Goal: Transaction & Acquisition: Purchase product/service

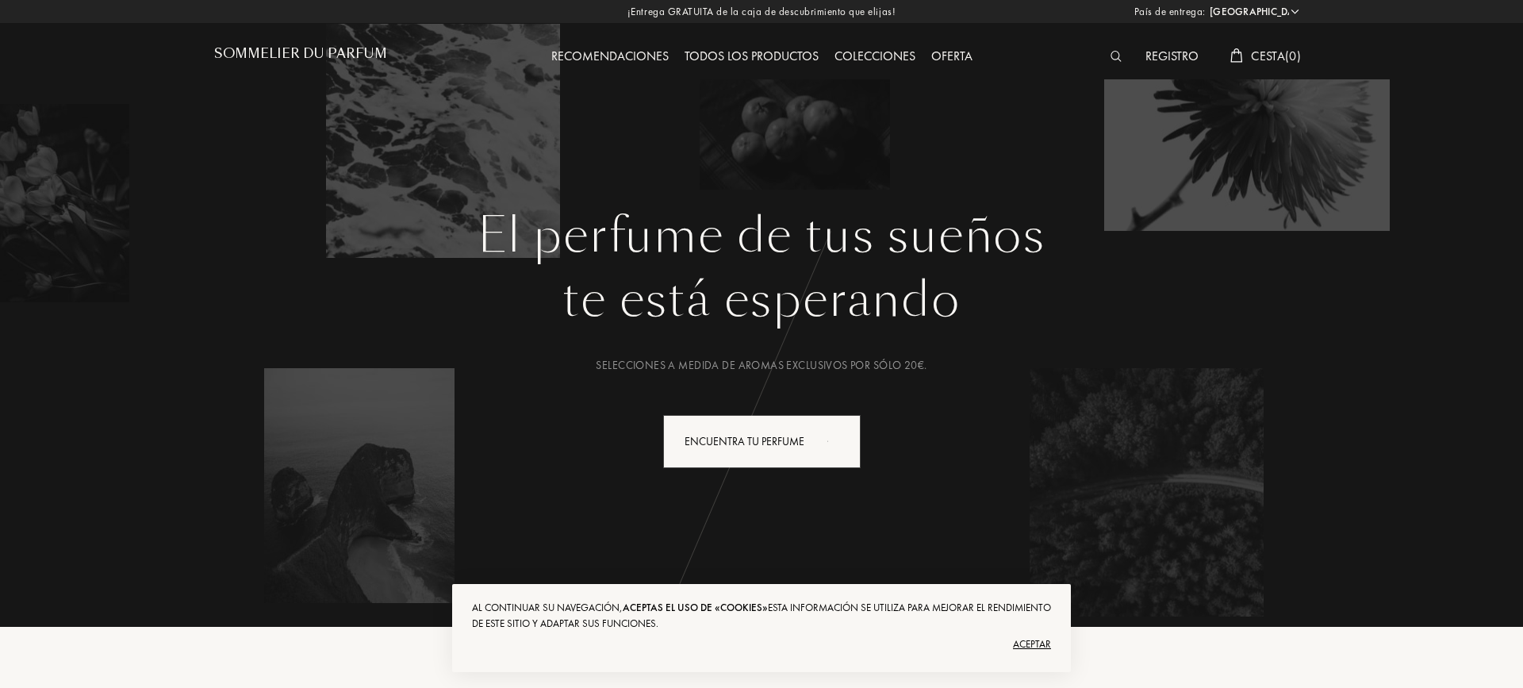
select select "ES"
click at [1497, 581] on div "El perfume de tus sueños te está esperando Selecciones a medida de aromas exclu…" at bounding box center [761, 313] width 1523 height 627
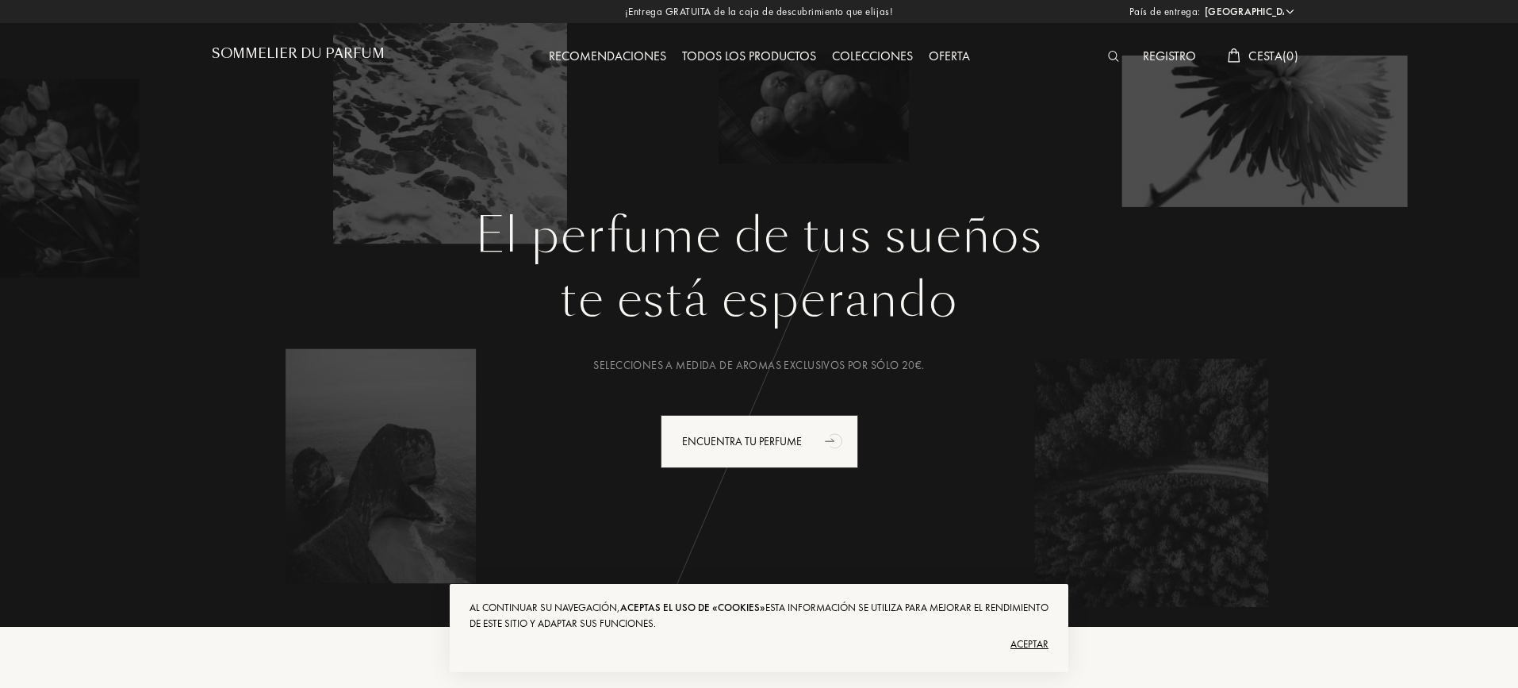
click at [1126, 58] on div at bounding box center [1118, 57] width 36 height 21
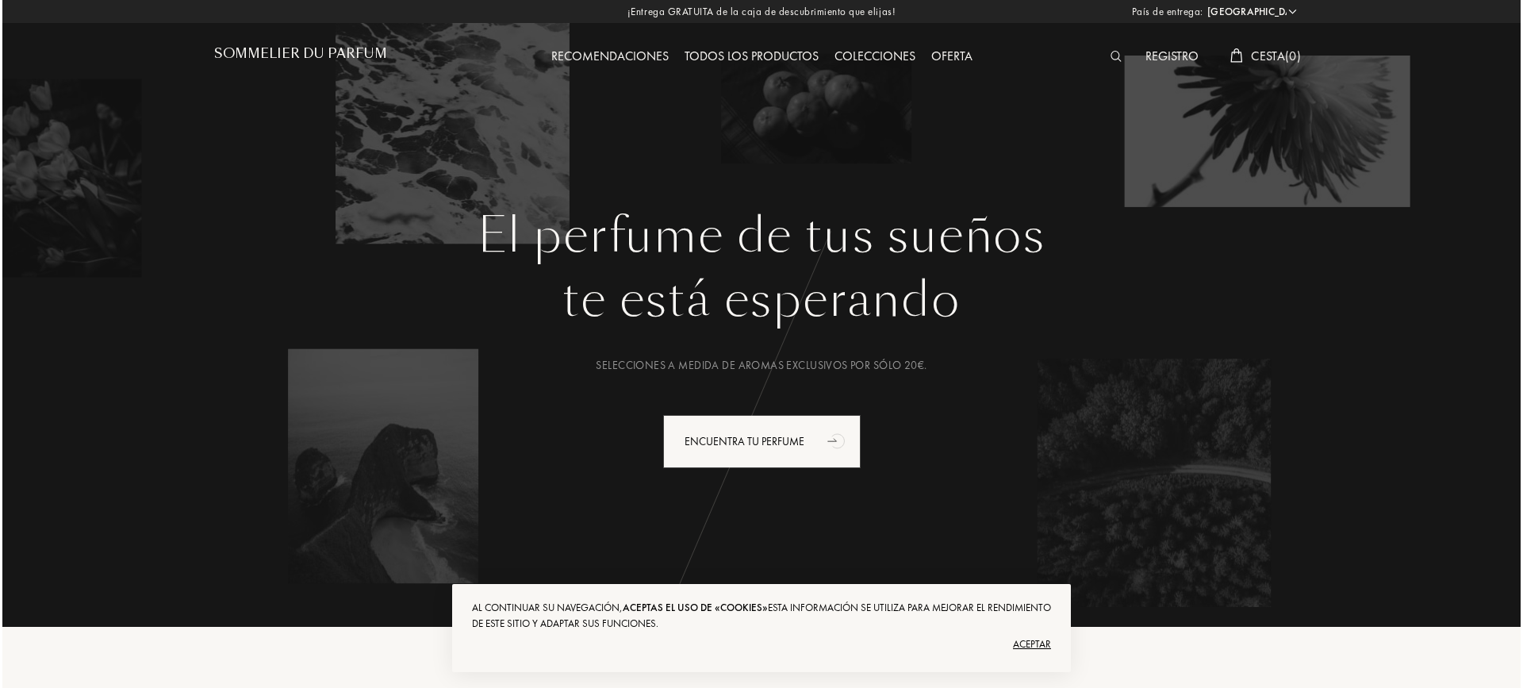
scroll to position [1, 0]
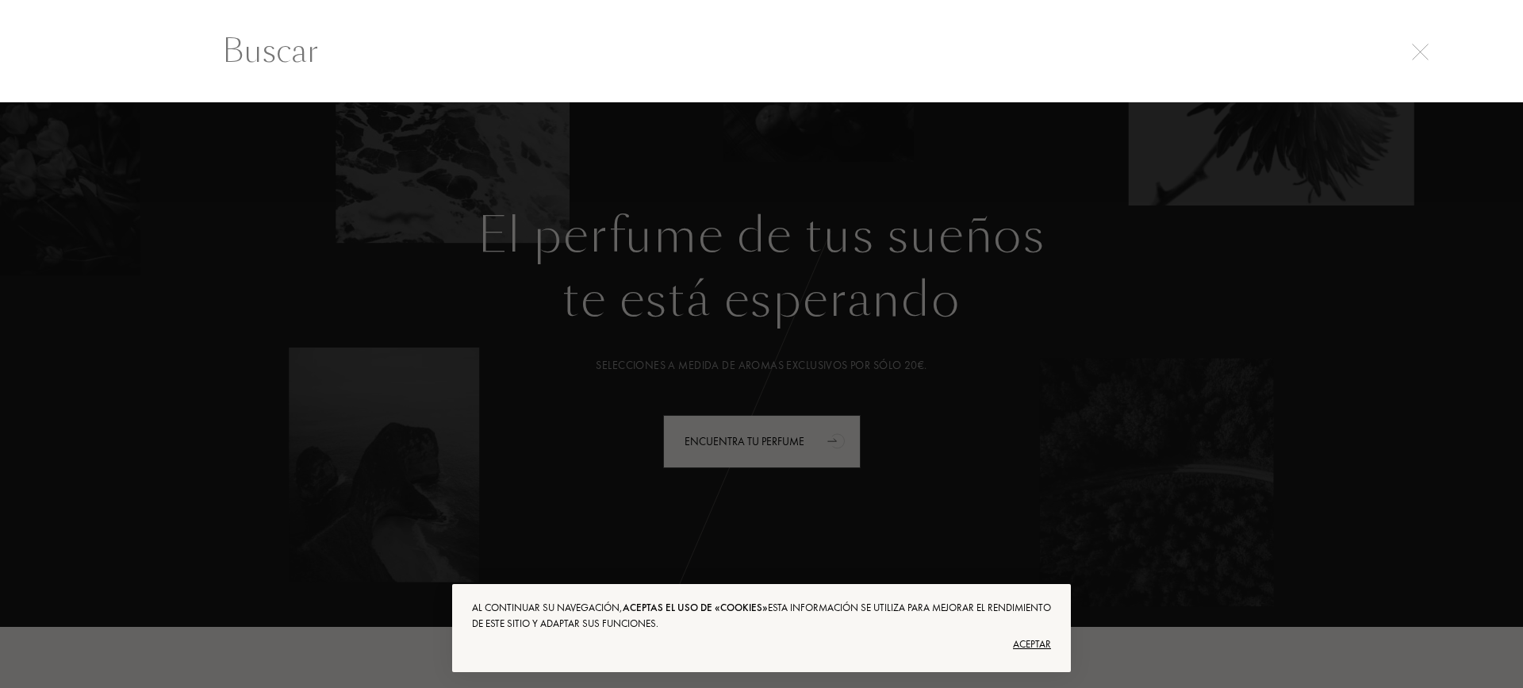
click at [1092, 71] on input "text" at bounding box center [761, 51] width 1142 height 48
click at [1416, 50] on img at bounding box center [1420, 52] width 17 height 17
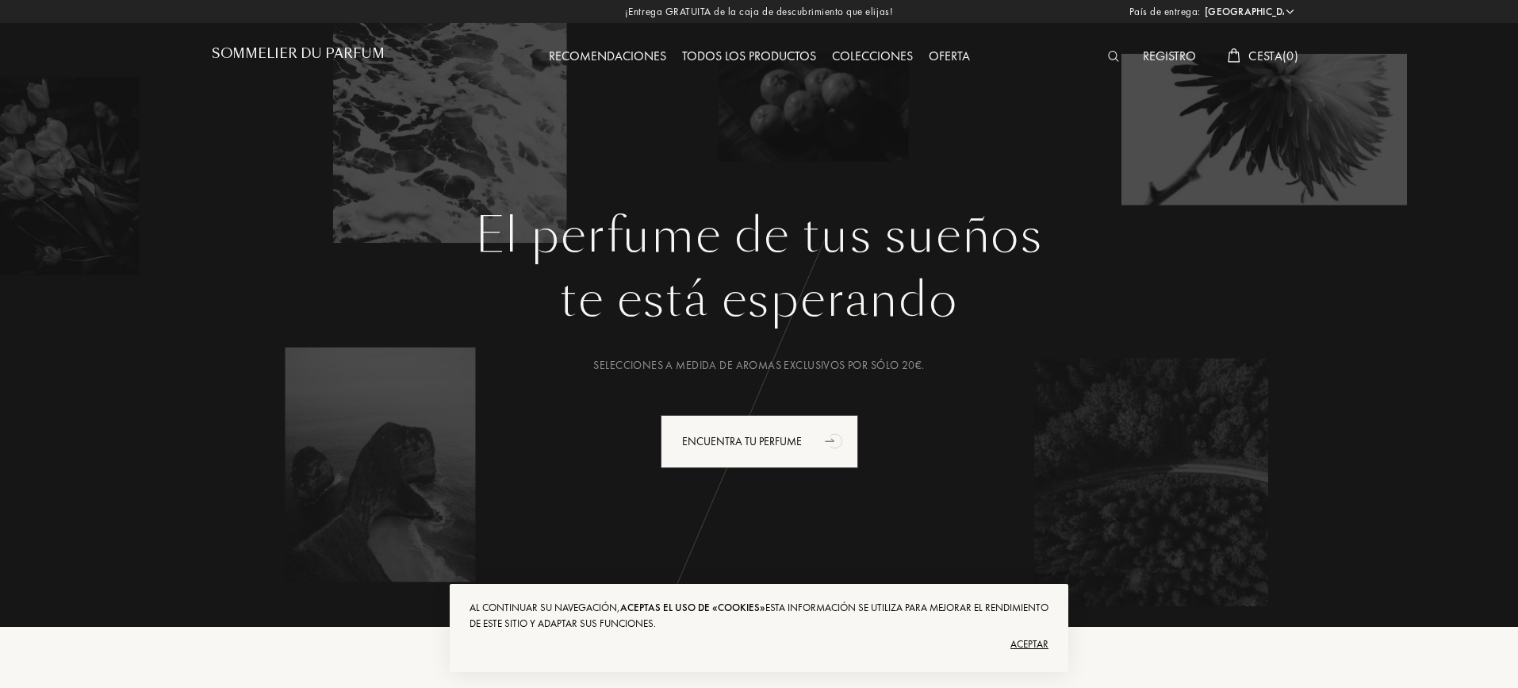
click at [1112, 51] on img at bounding box center [1114, 56] width 12 height 11
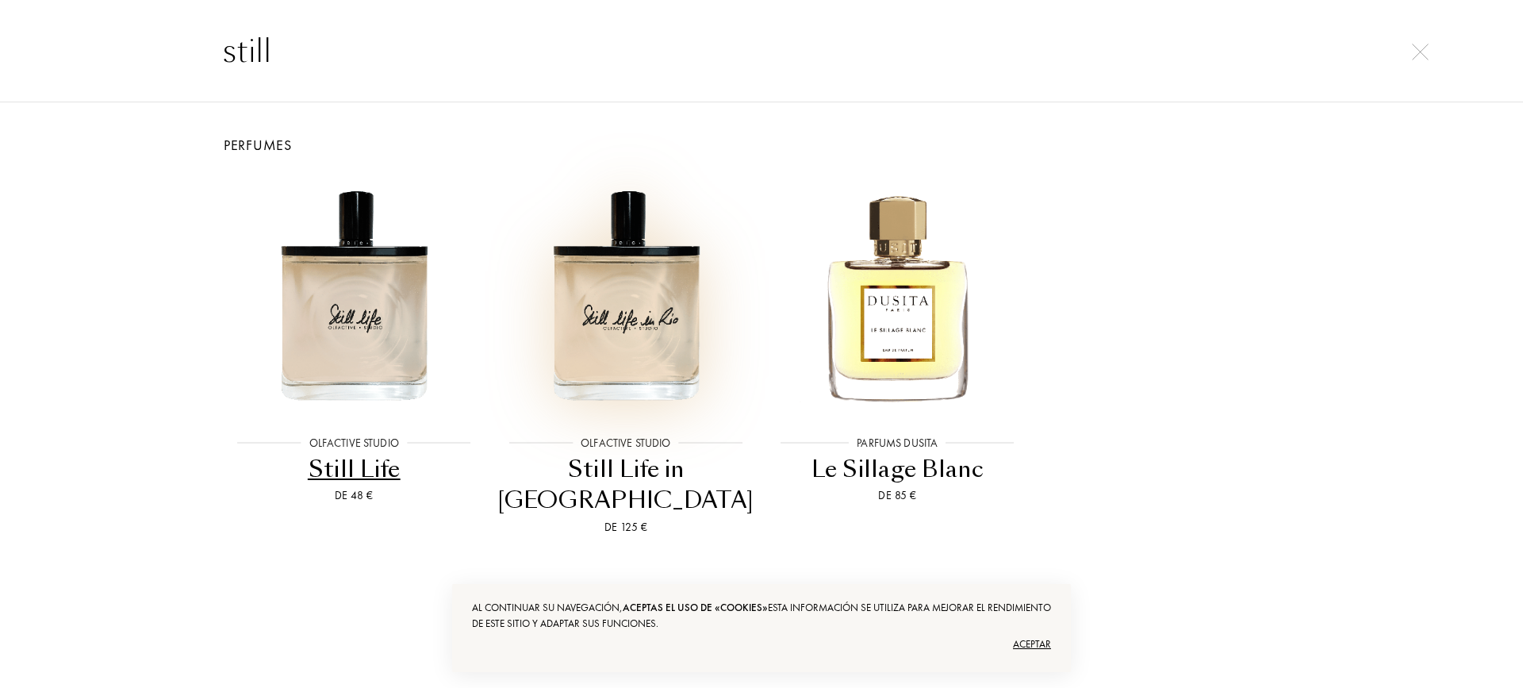
type input "still"
click at [624, 311] on img at bounding box center [626, 295] width 244 height 244
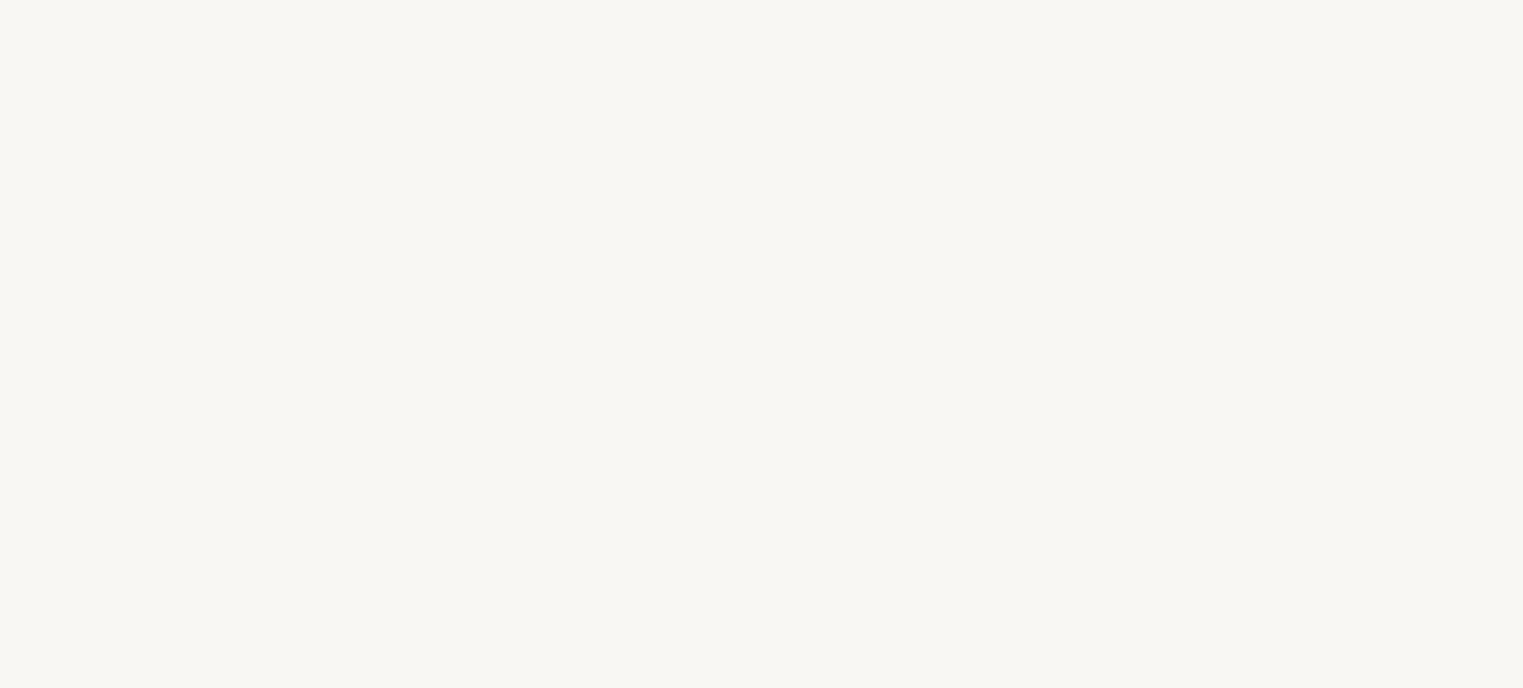
select select "ES"
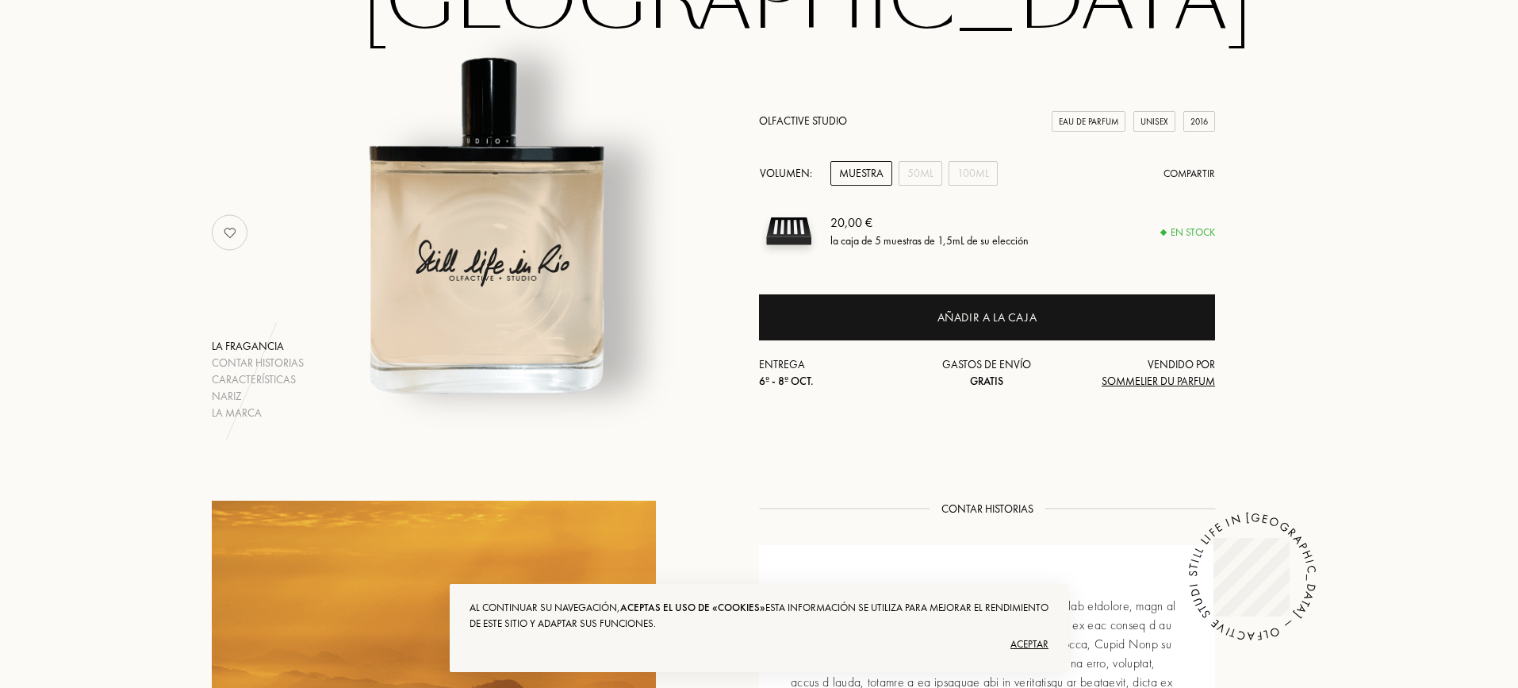
scroll to position [264, 0]
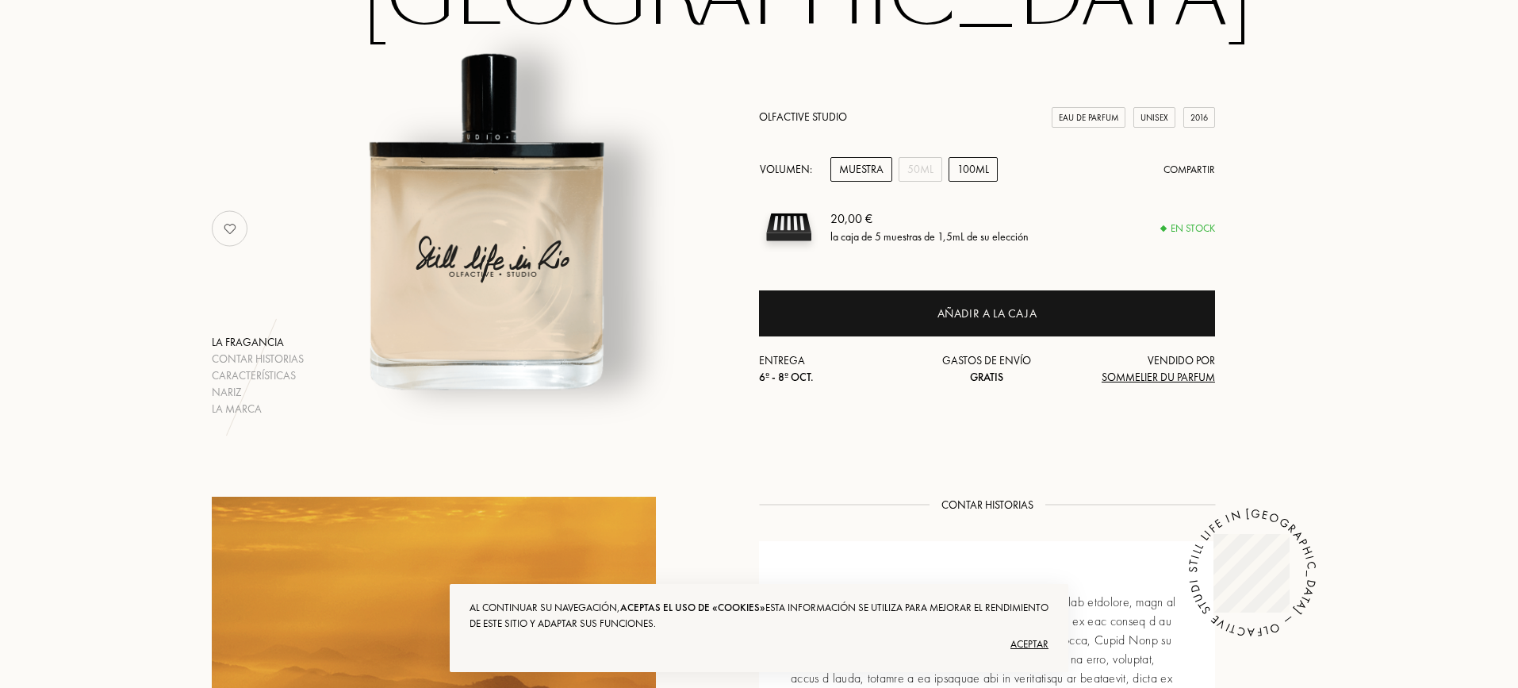
click at [981, 157] on div "100mL" at bounding box center [973, 169] width 49 height 25
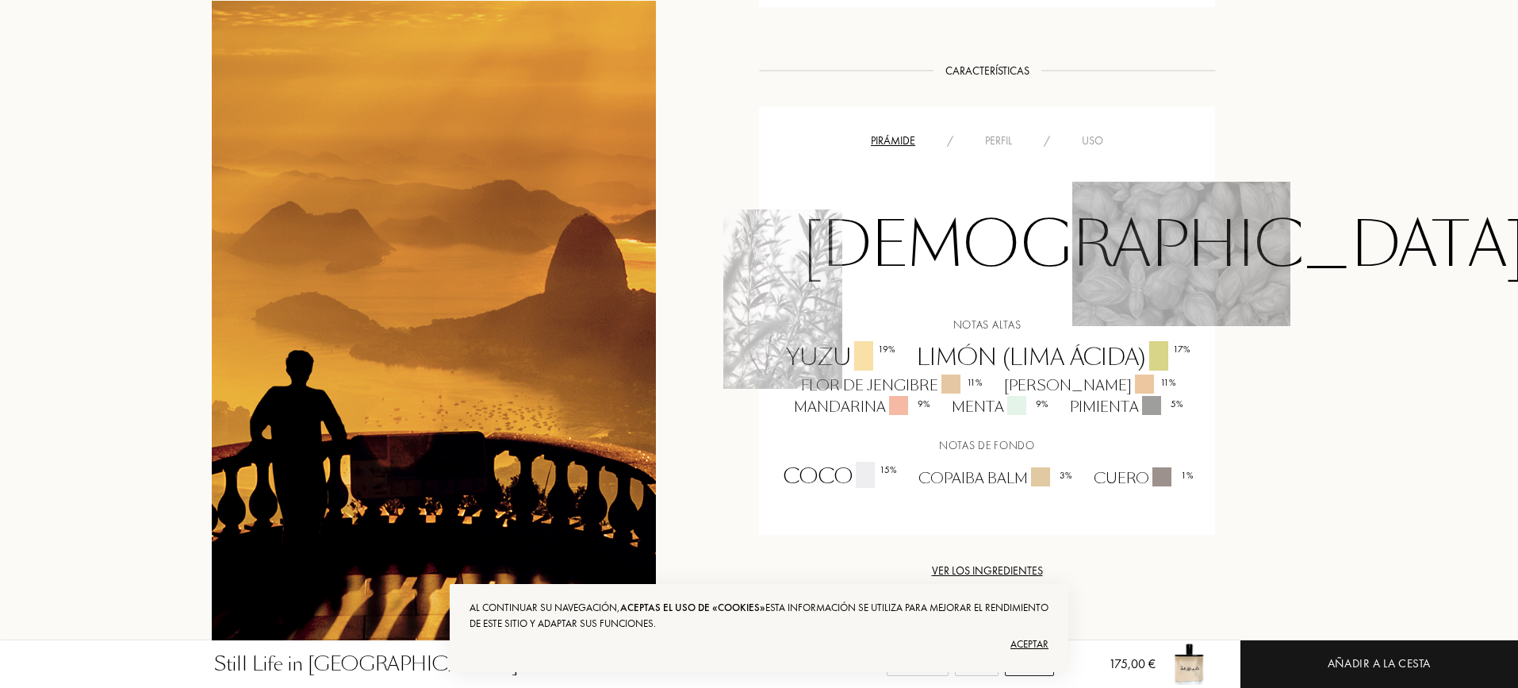
scroll to position [1048, 0]
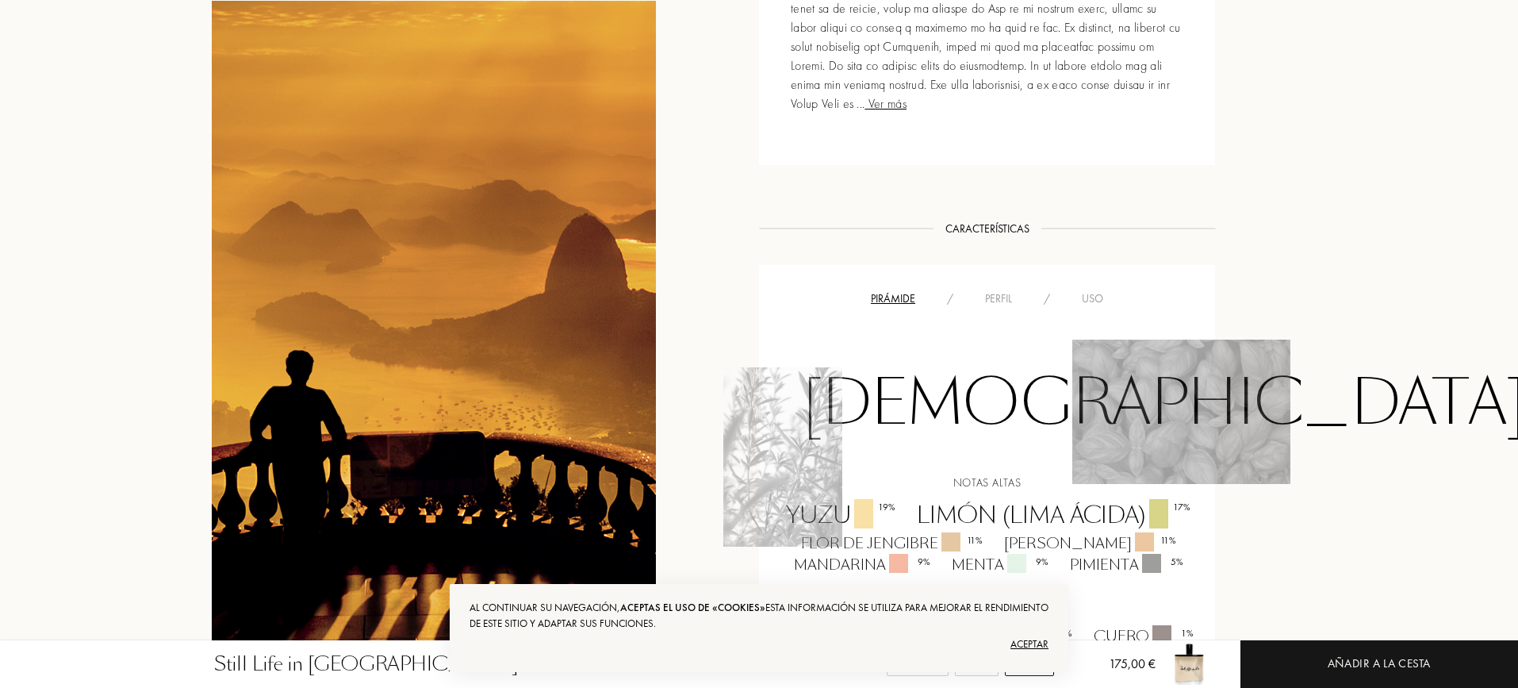
click at [1091, 290] on div "Uso" at bounding box center [1092, 298] width 53 height 17
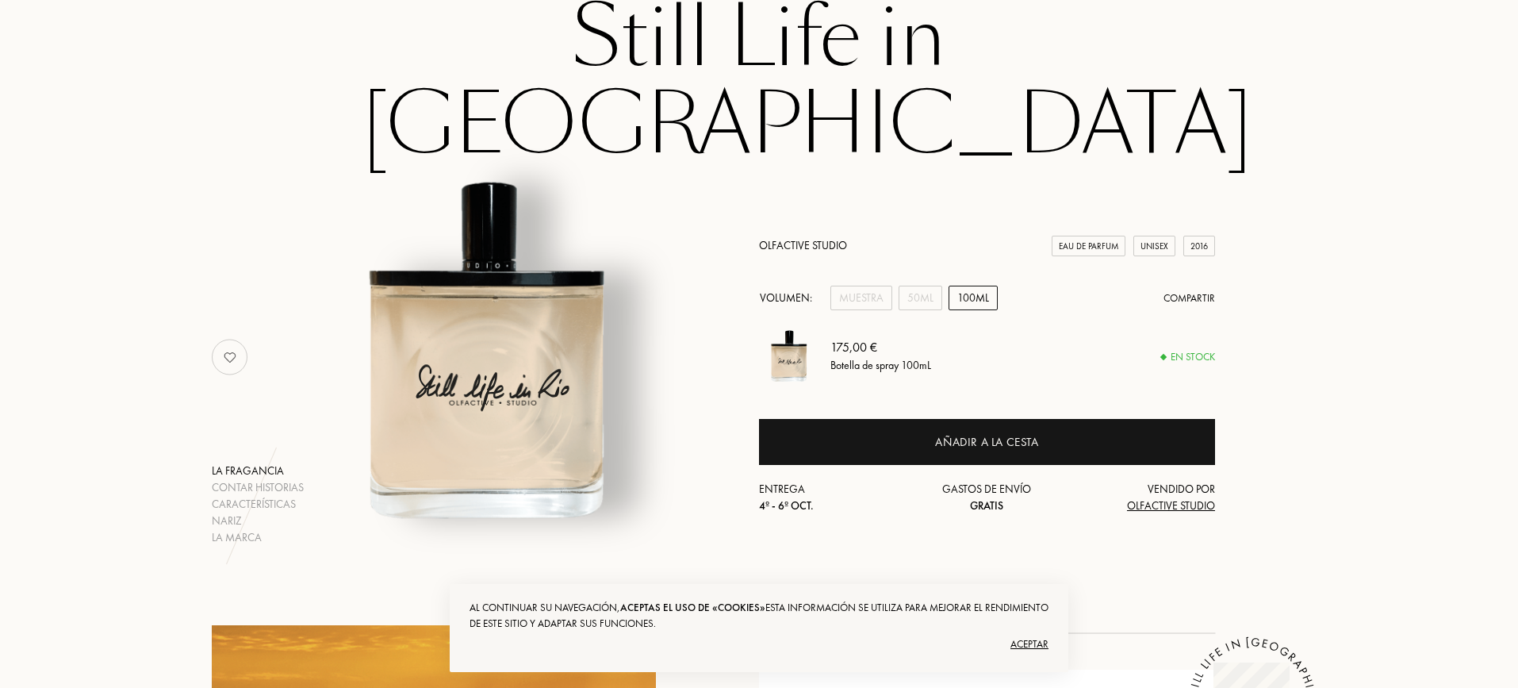
scroll to position [121, 0]
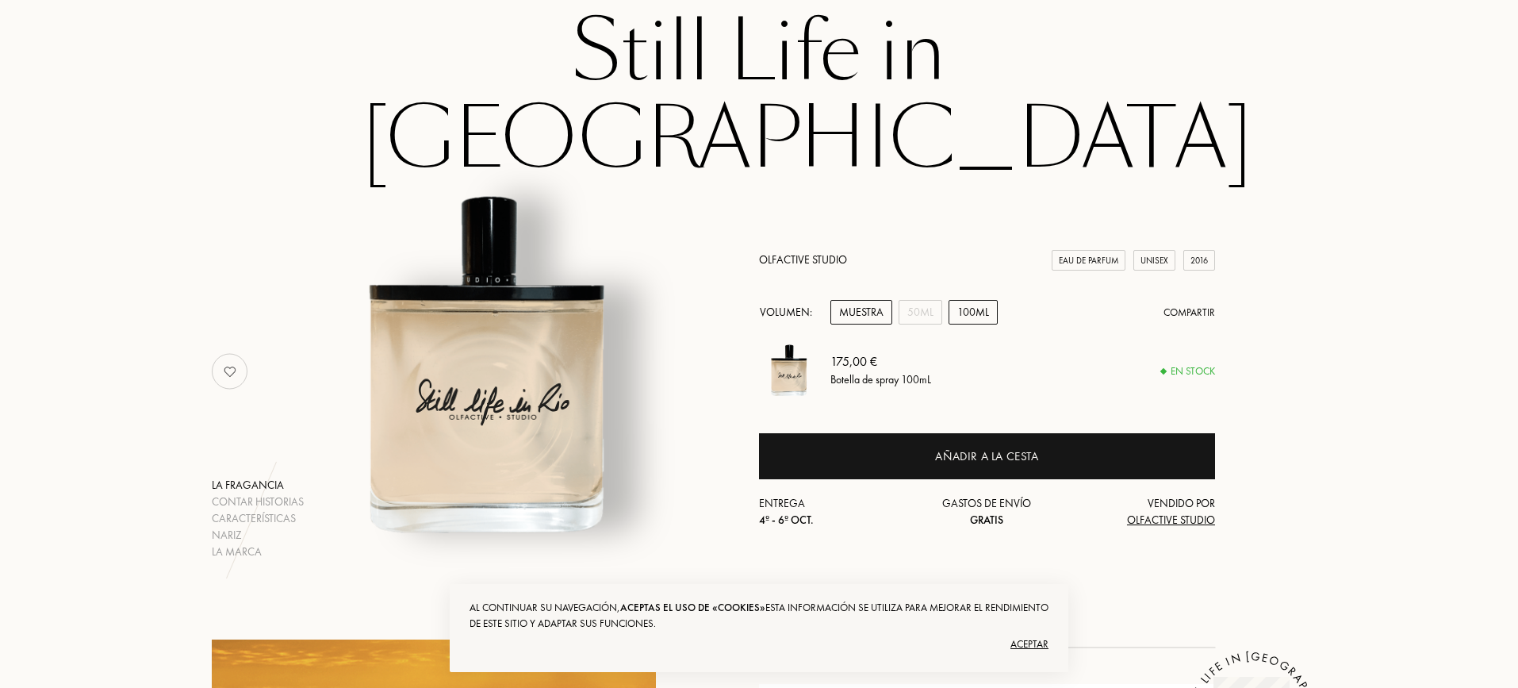
click at [860, 300] on div "Muestra" at bounding box center [861, 312] width 62 height 25
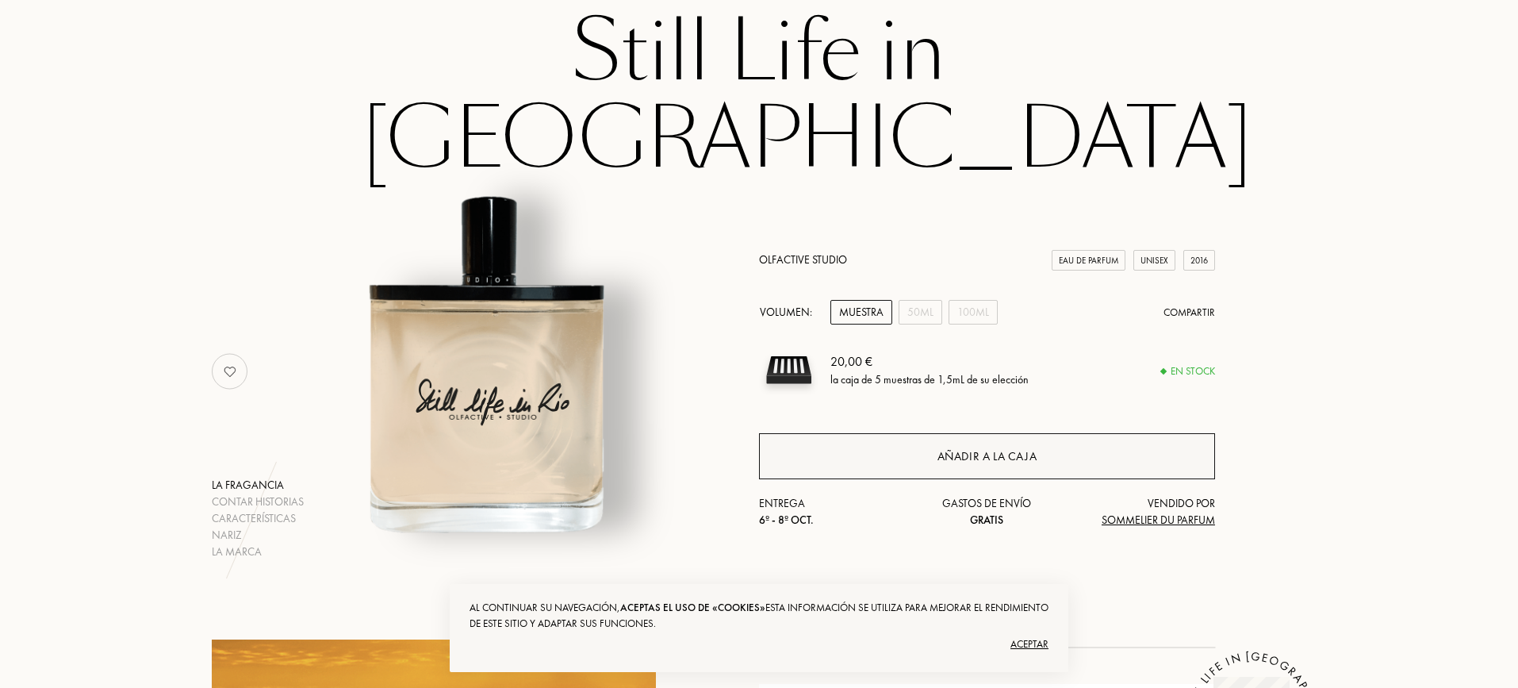
click at [957, 433] on div "Añadir a la caja" at bounding box center [987, 456] width 456 height 46
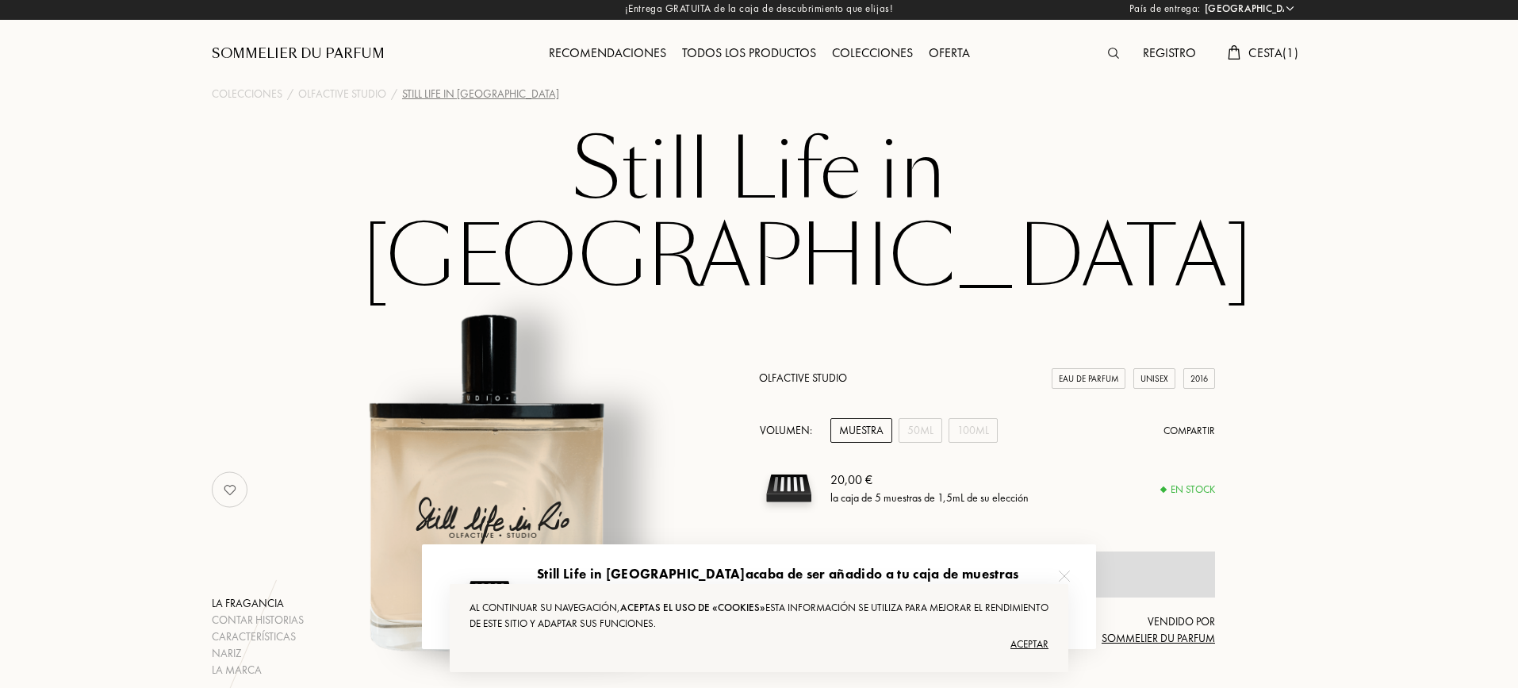
scroll to position [0, 0]
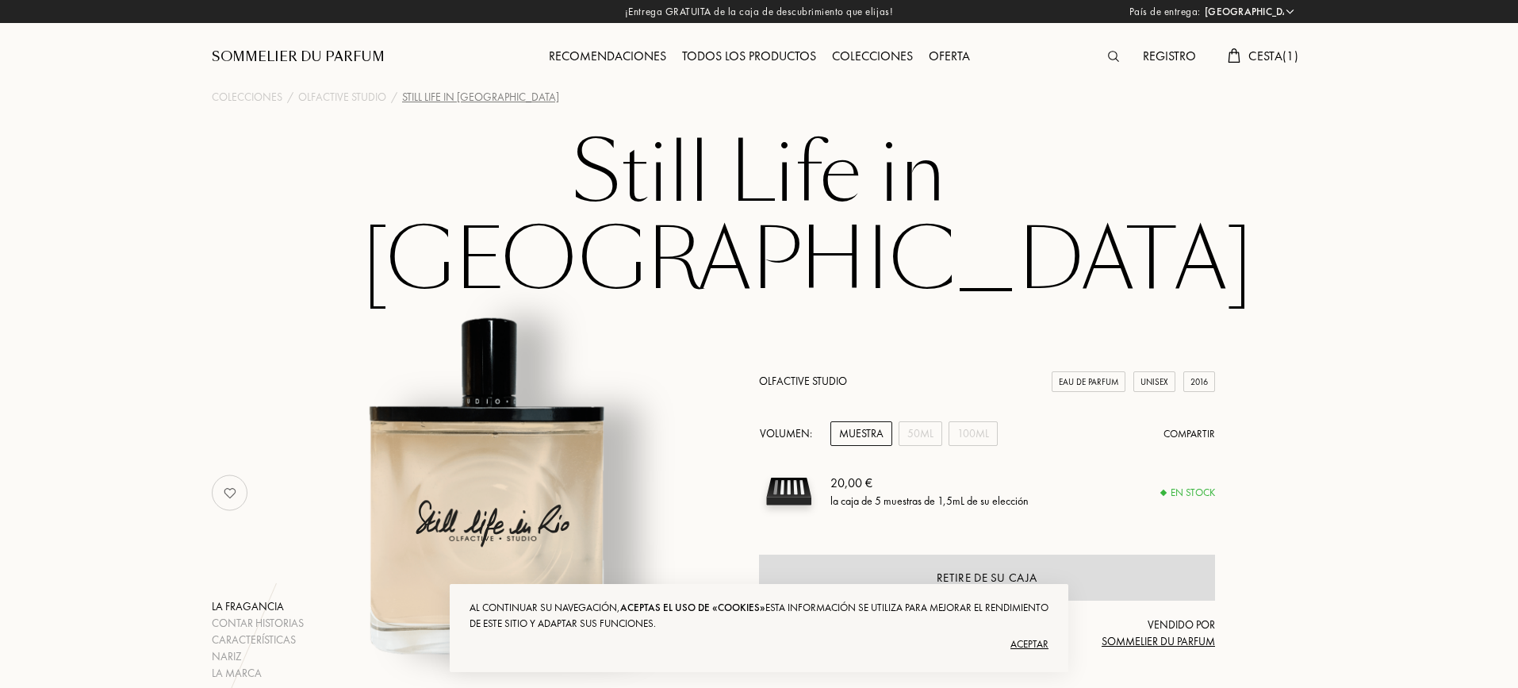
click at [1150, 56] on div "Registro" at bounding box center [1169, 57] width 69 height 21
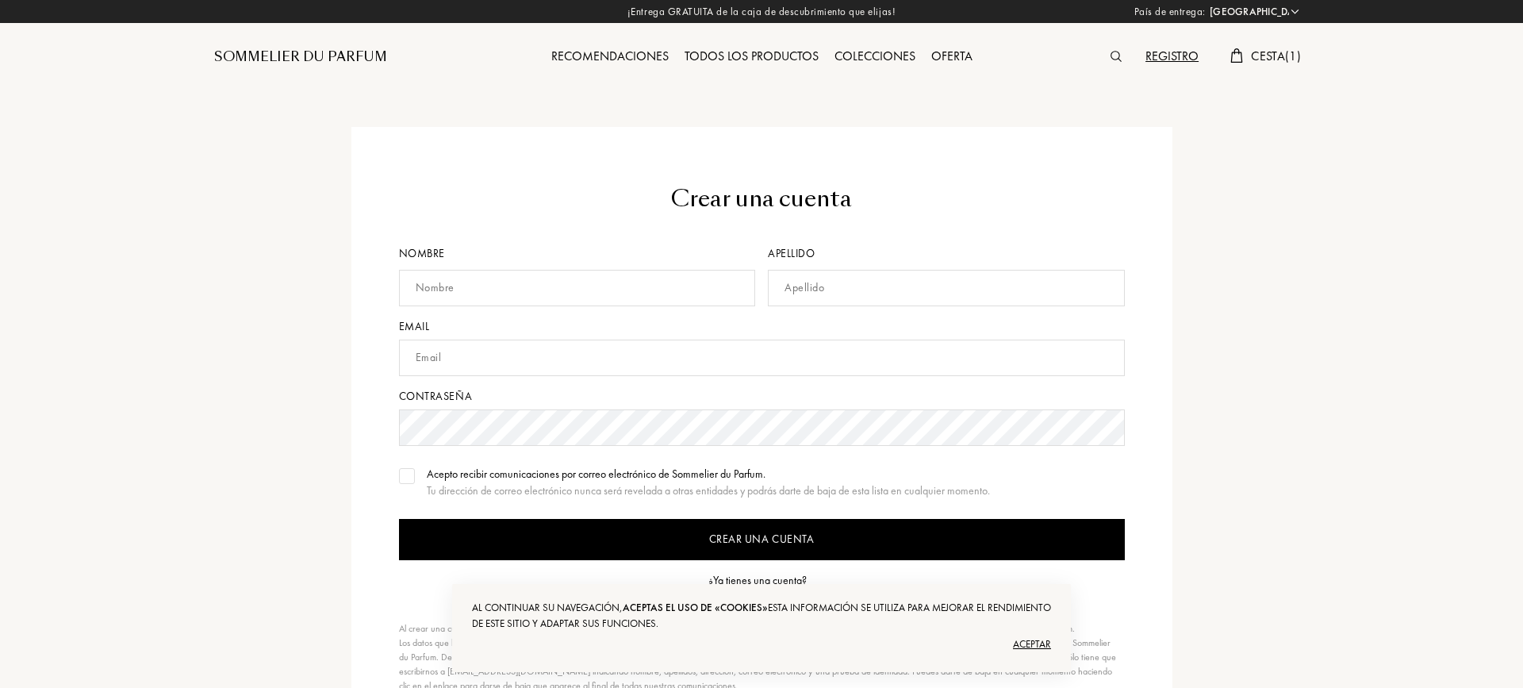
select select "ES"
click at [1112, 57] on img at bounding box center [1113, 56] width 11 height 11
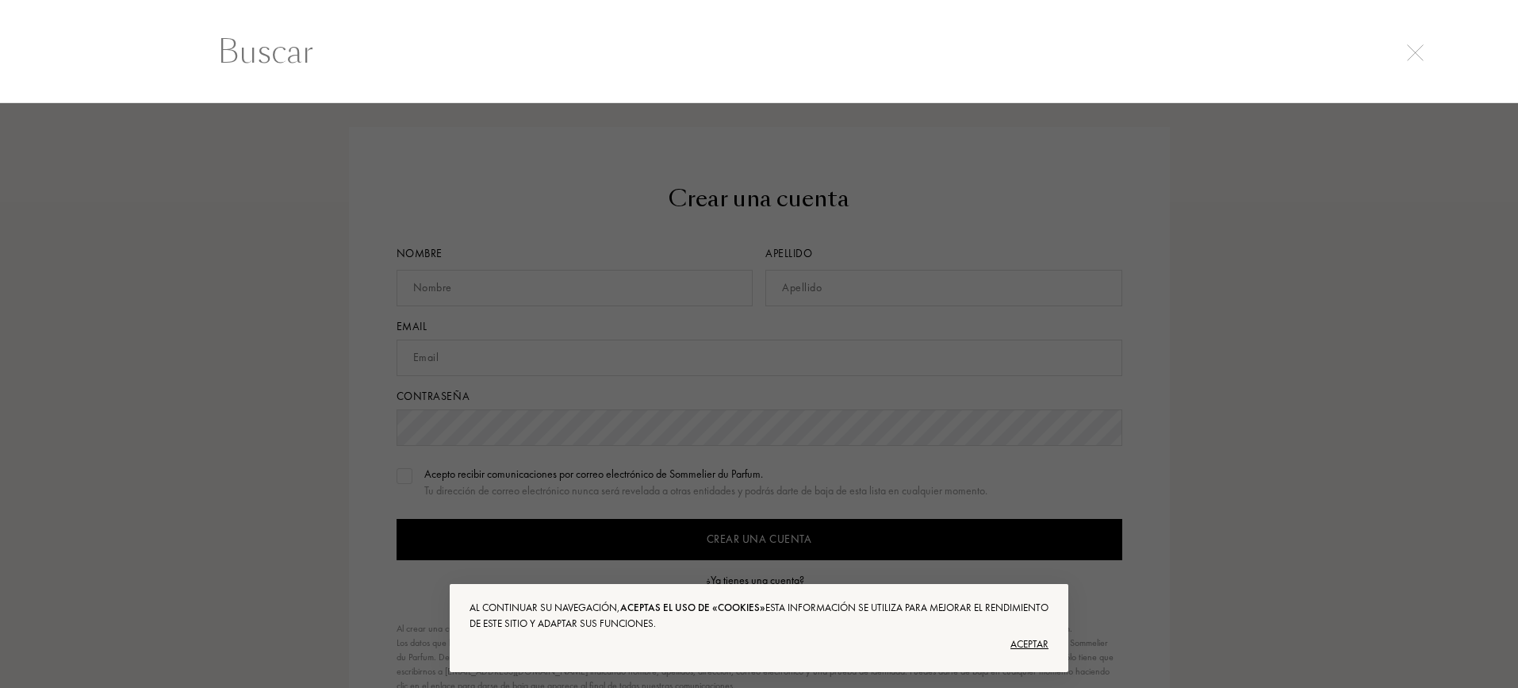
scroll to position [1, 0]
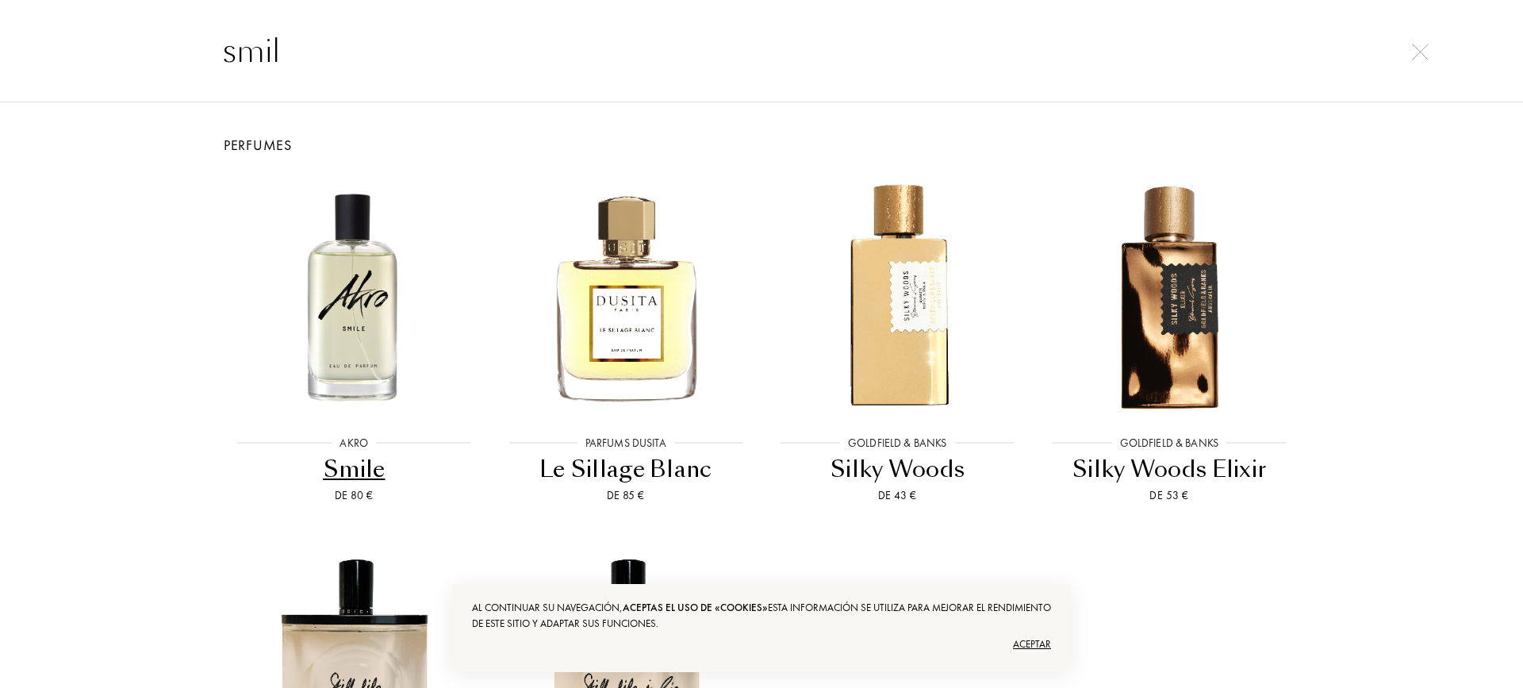
type input "smil"
click at [344, 473] on div "Smile" at bounding box center [353, 469] width 259 height 31
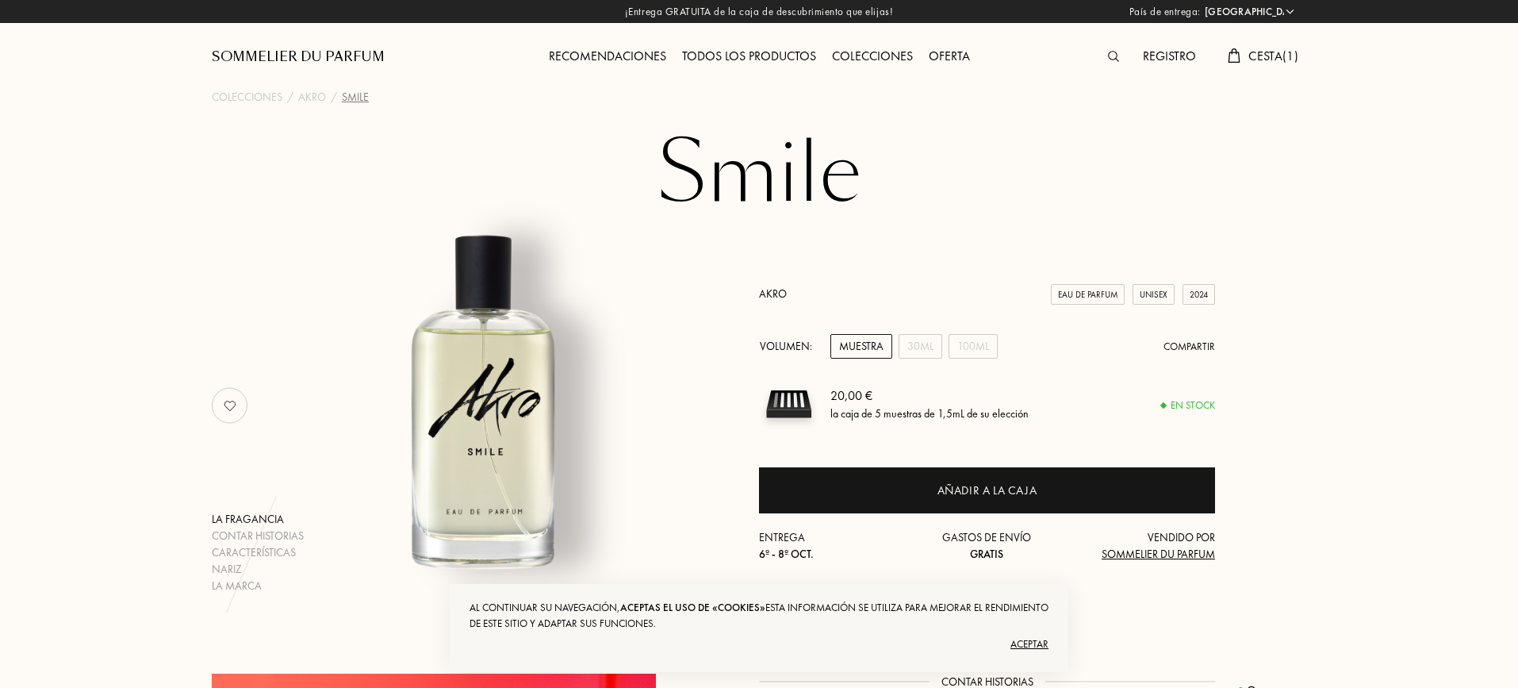
select select "ES"
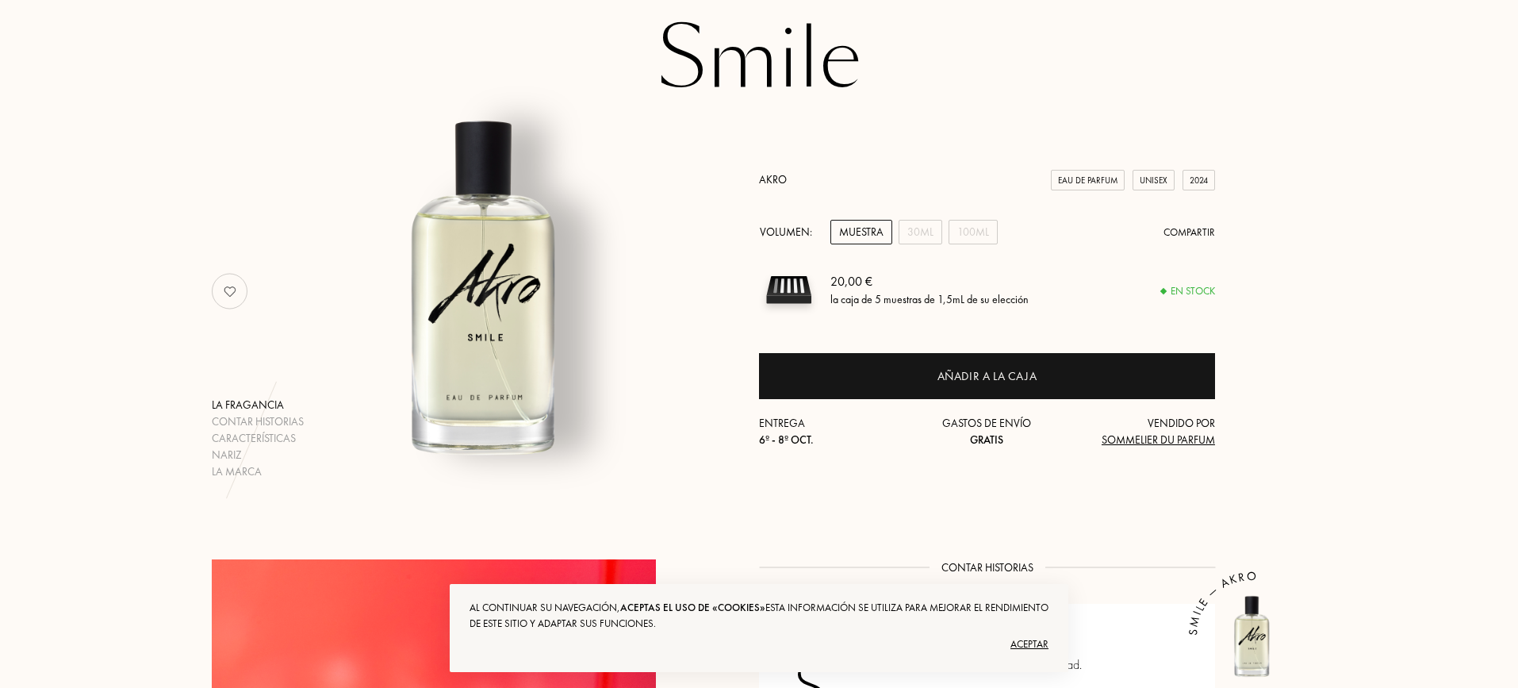
scroll to position [149, 0]
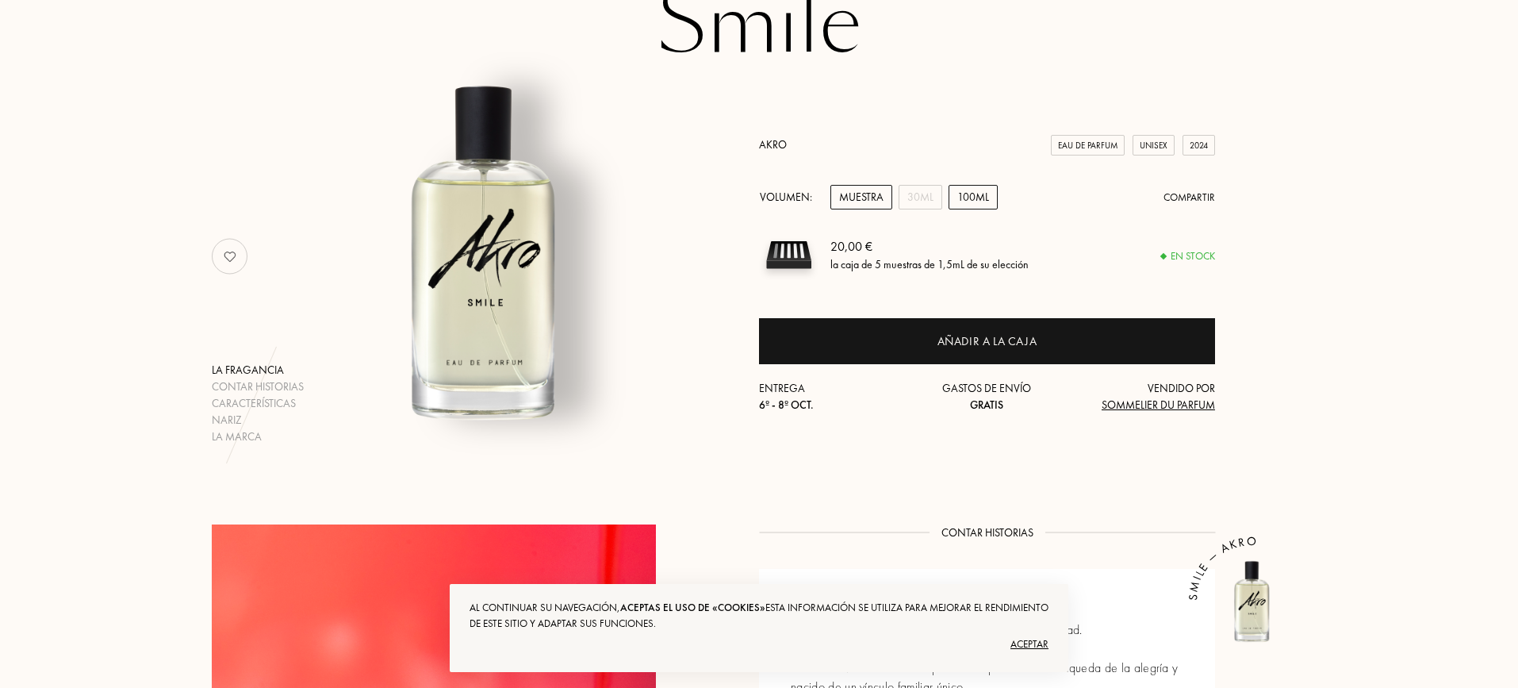
click at [968, 201] on div "100mL" at bounding box center [973, 197] width 49 height 25
click at [849, 204] on div "Muestra" at bounding box center [861, 197] width 62 height 25
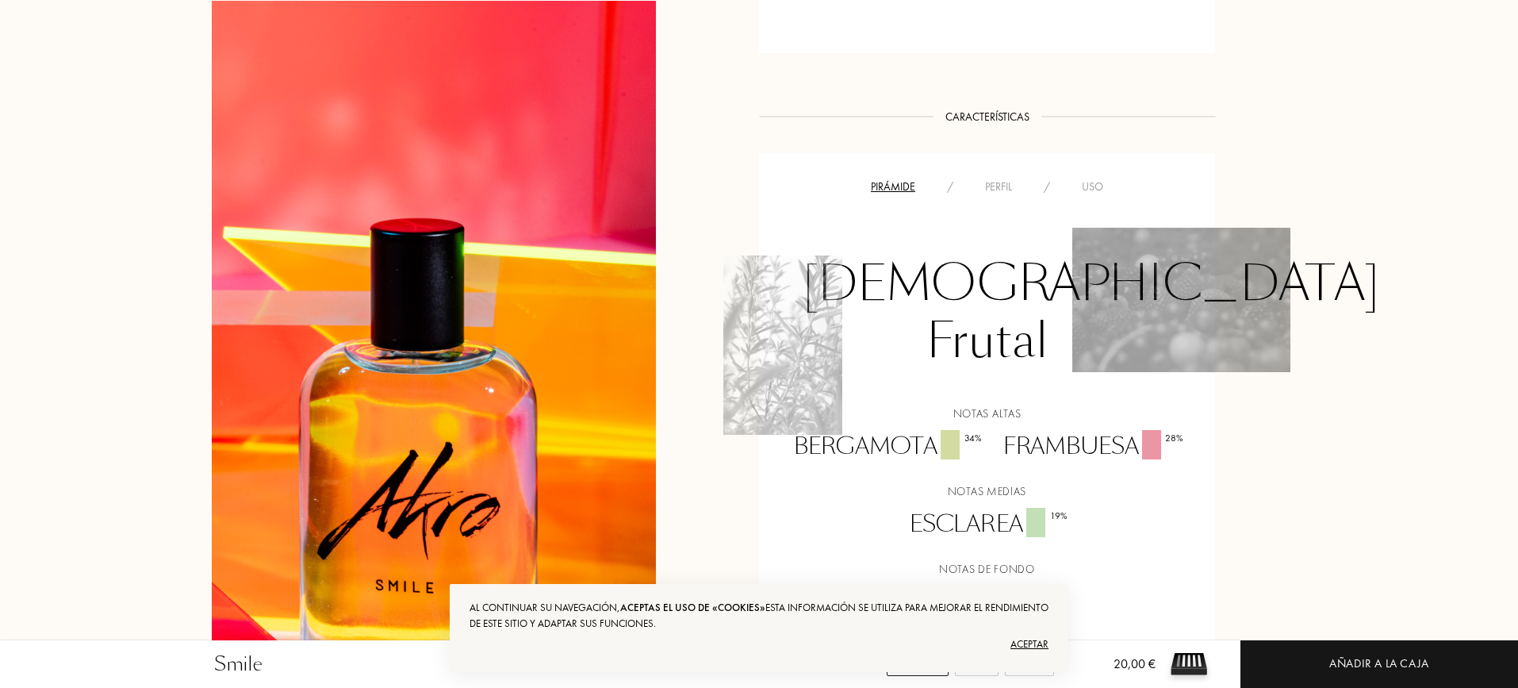
scroll to position [1092, 0]
click at [1096, 189] on div "Uso" at bounding box center [1092, 186] width 53 height 17
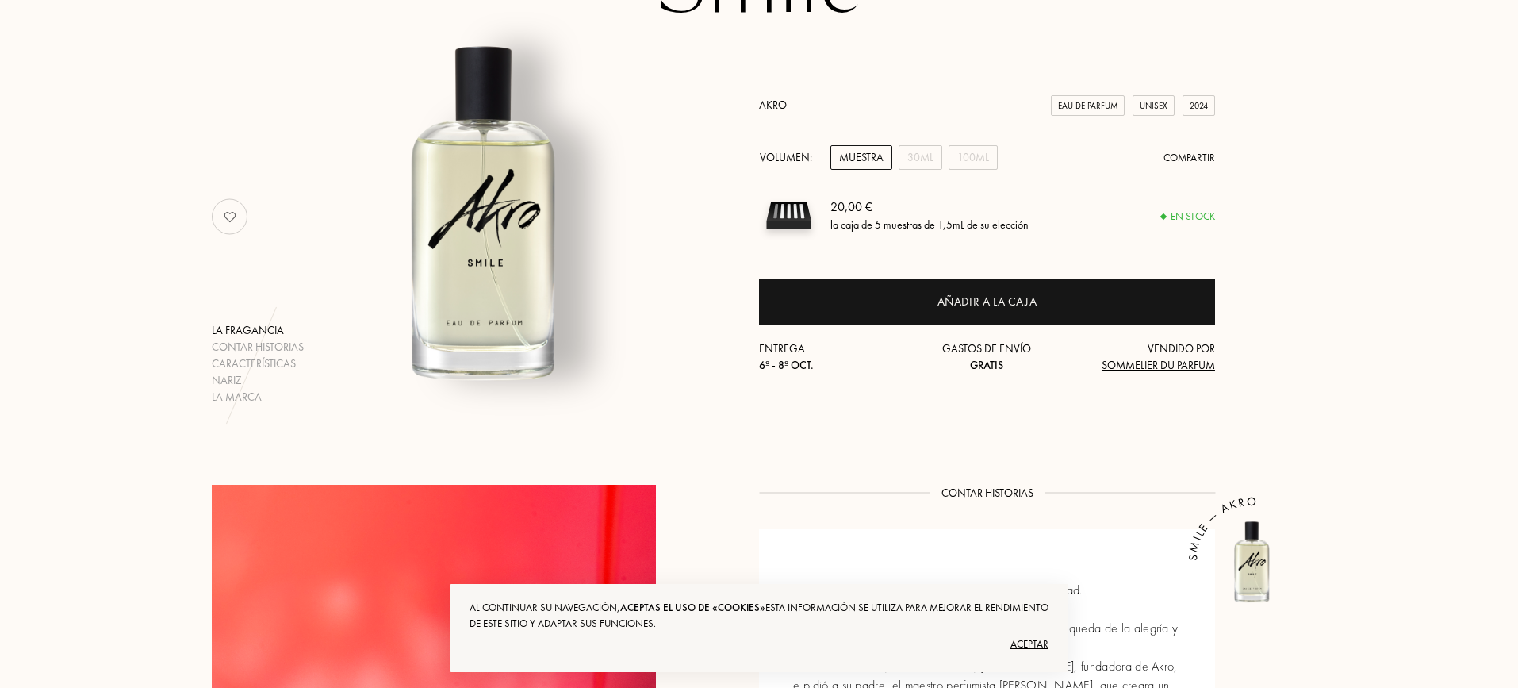
scroll to position [142, 0]
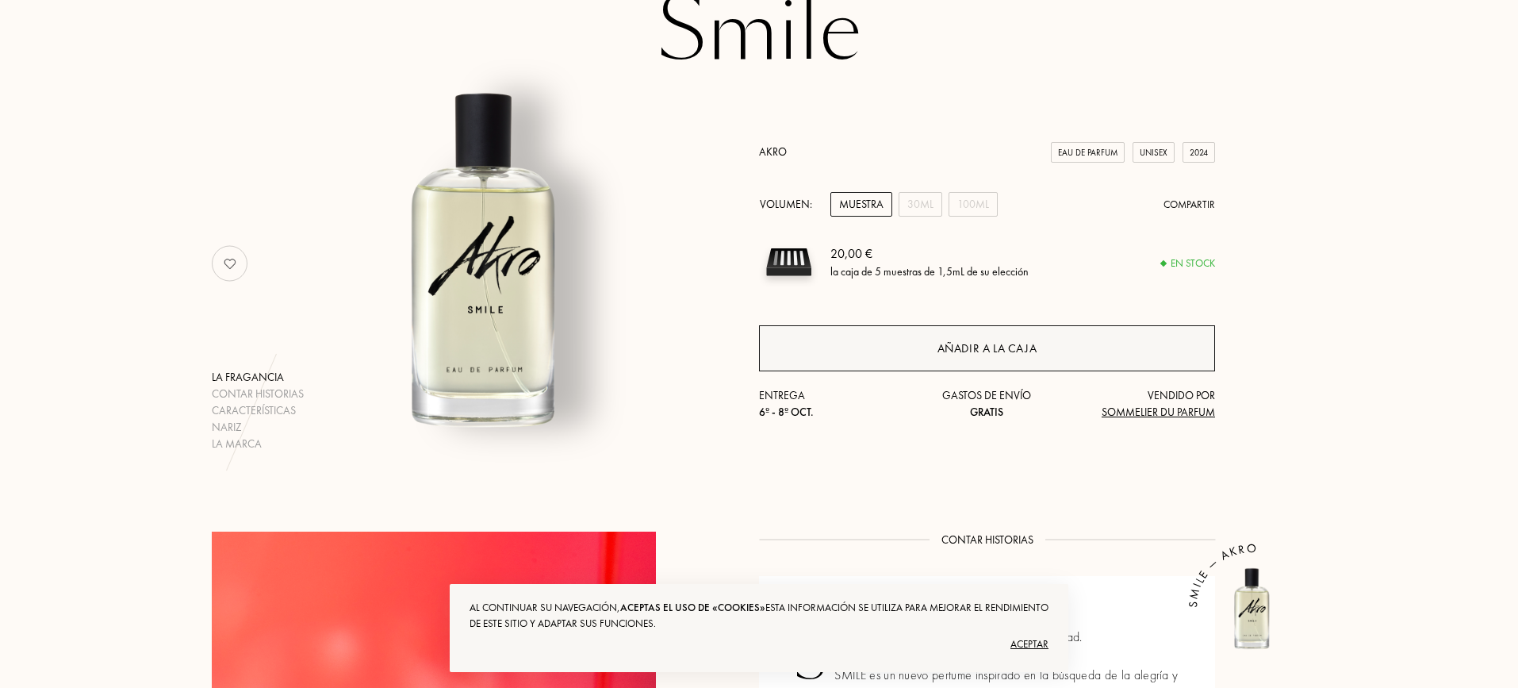
click at [1013, 350] on div "Añadir a la caja" at bounding box center [987, 348] width 100 height 18
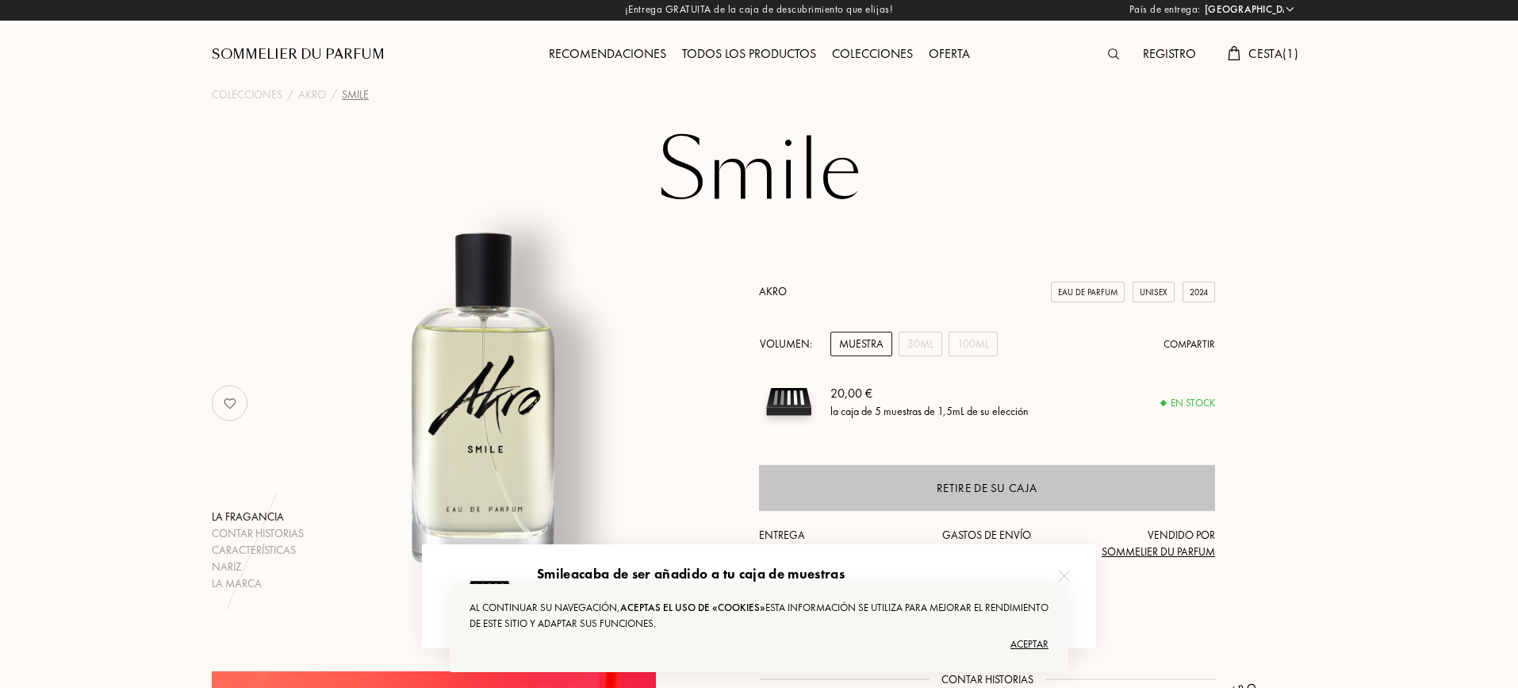
scroll to position [0, 0]
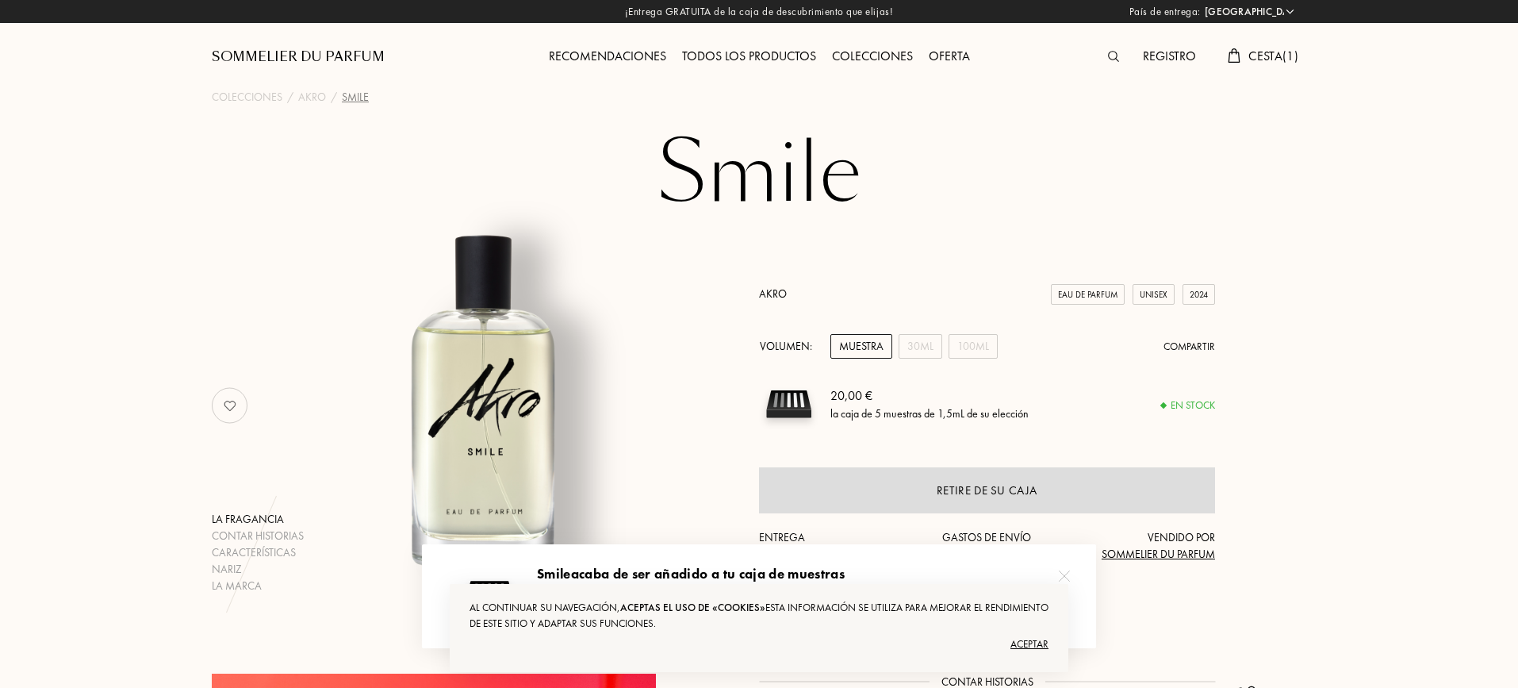
click at [1112, 48] on div at bounding box center [1117, 57] width 35 height 21
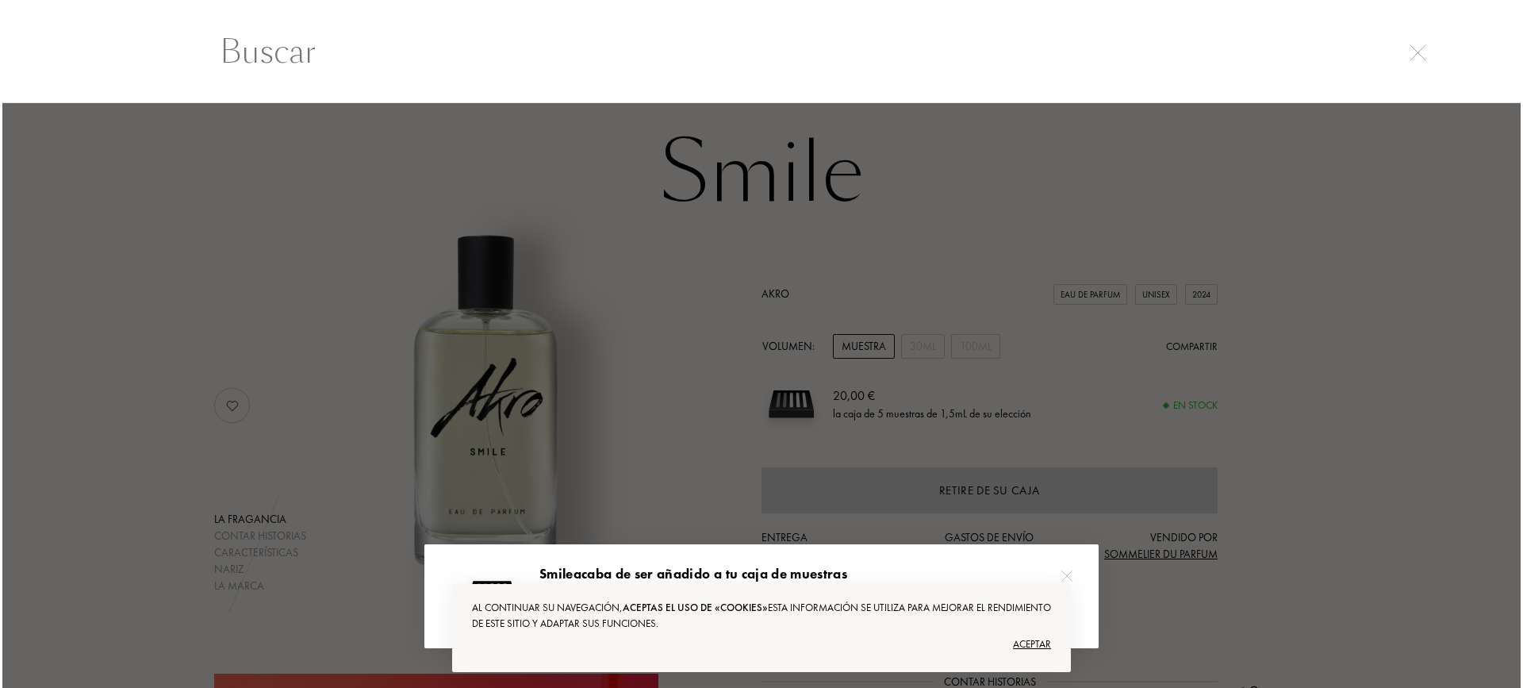
scroll to position [1, 0]
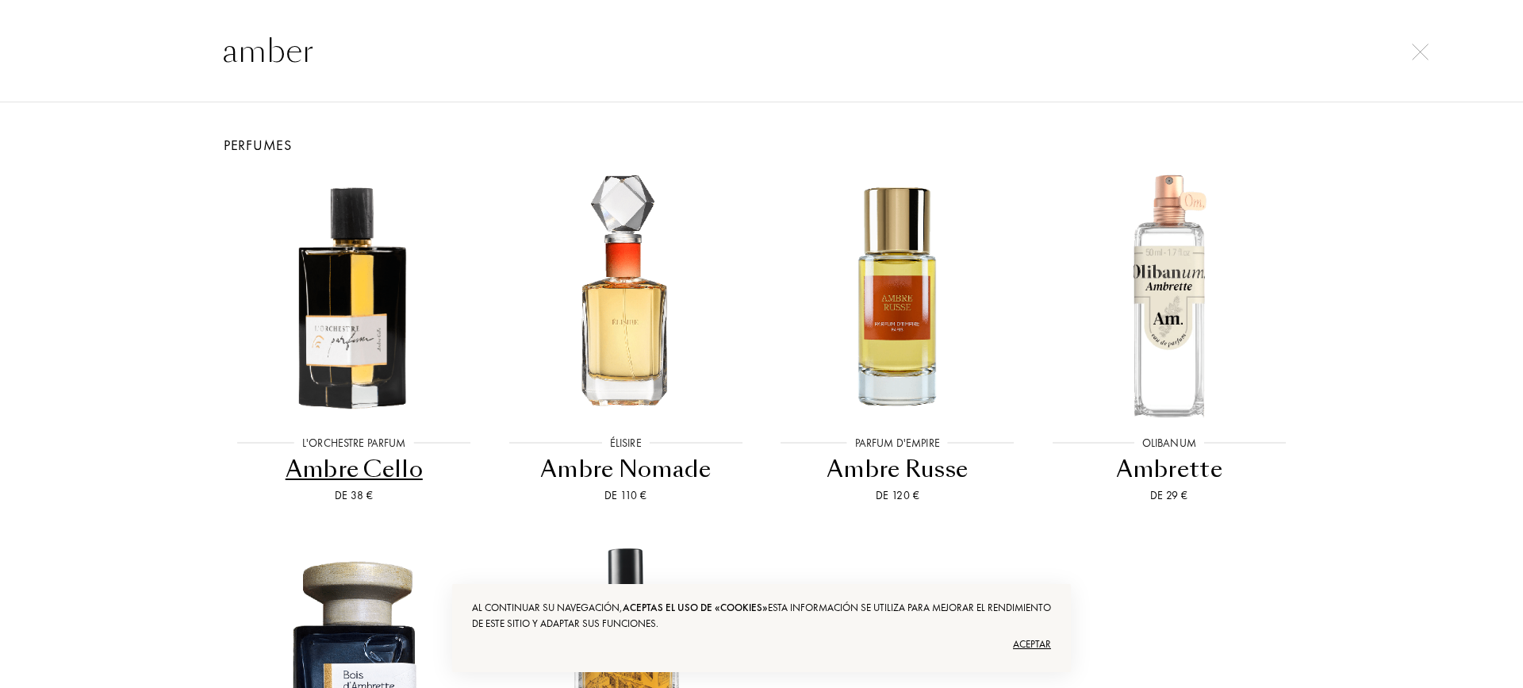
type input "amber"
click at [389, 465] on div "Ambre Cello" at bounding box center [353, 469] width 259 height 31
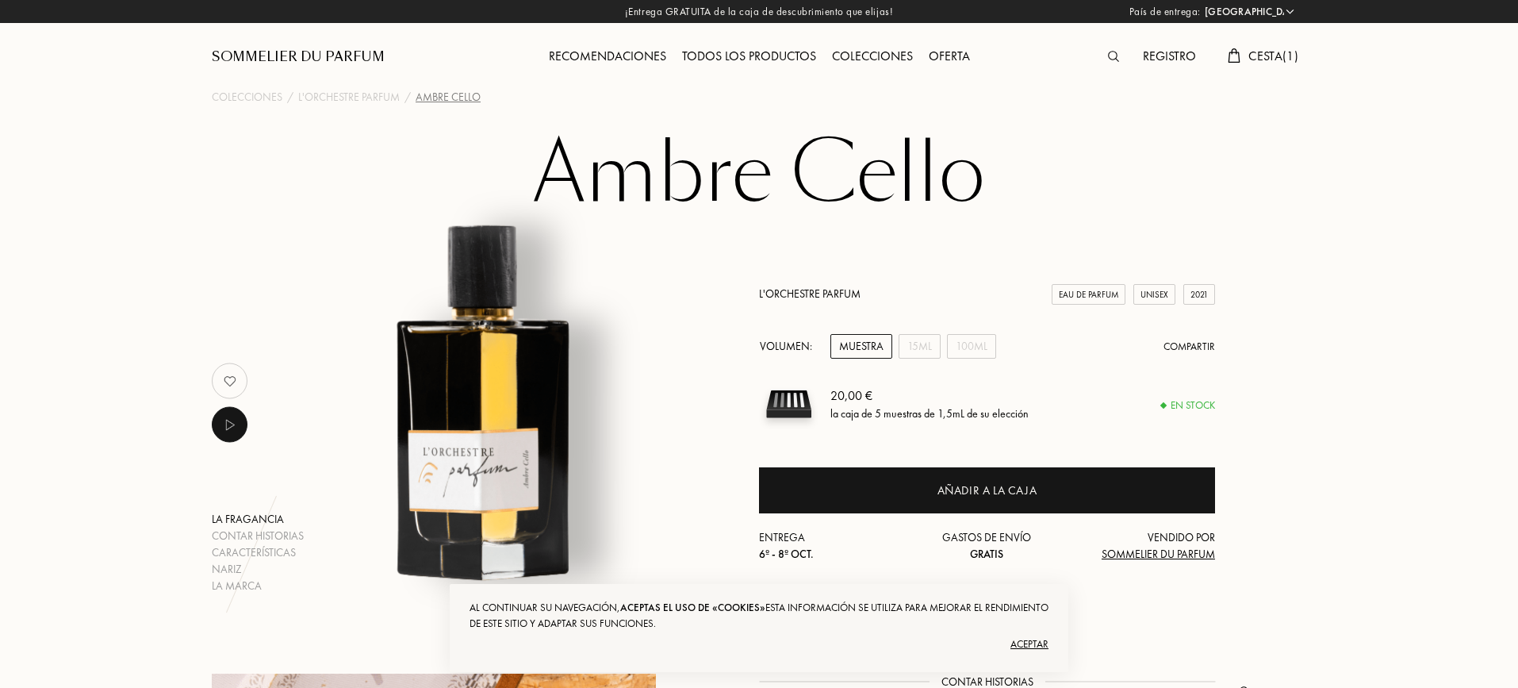
select select "ES"
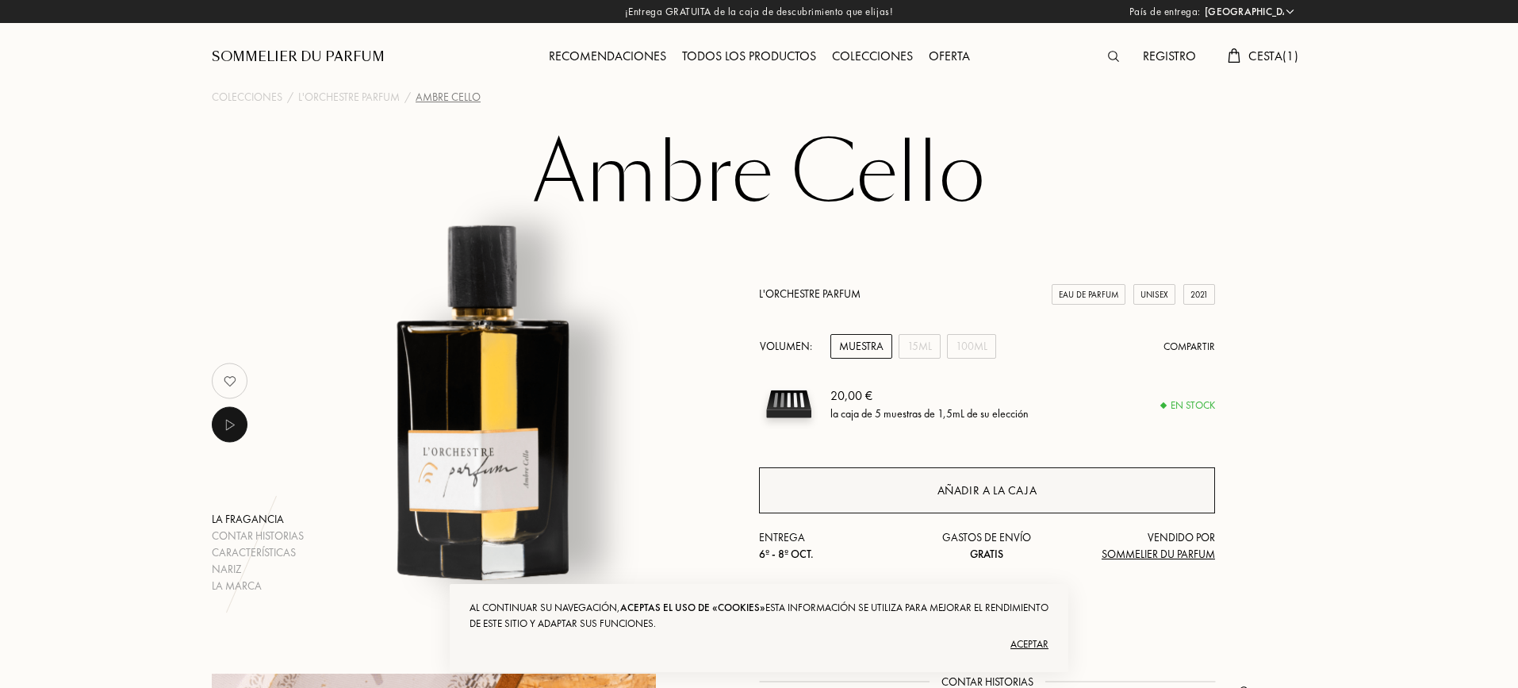
click at [989, 501] on div "Añadir a la caja" at bounding box center [987, 490] width 456 height 46
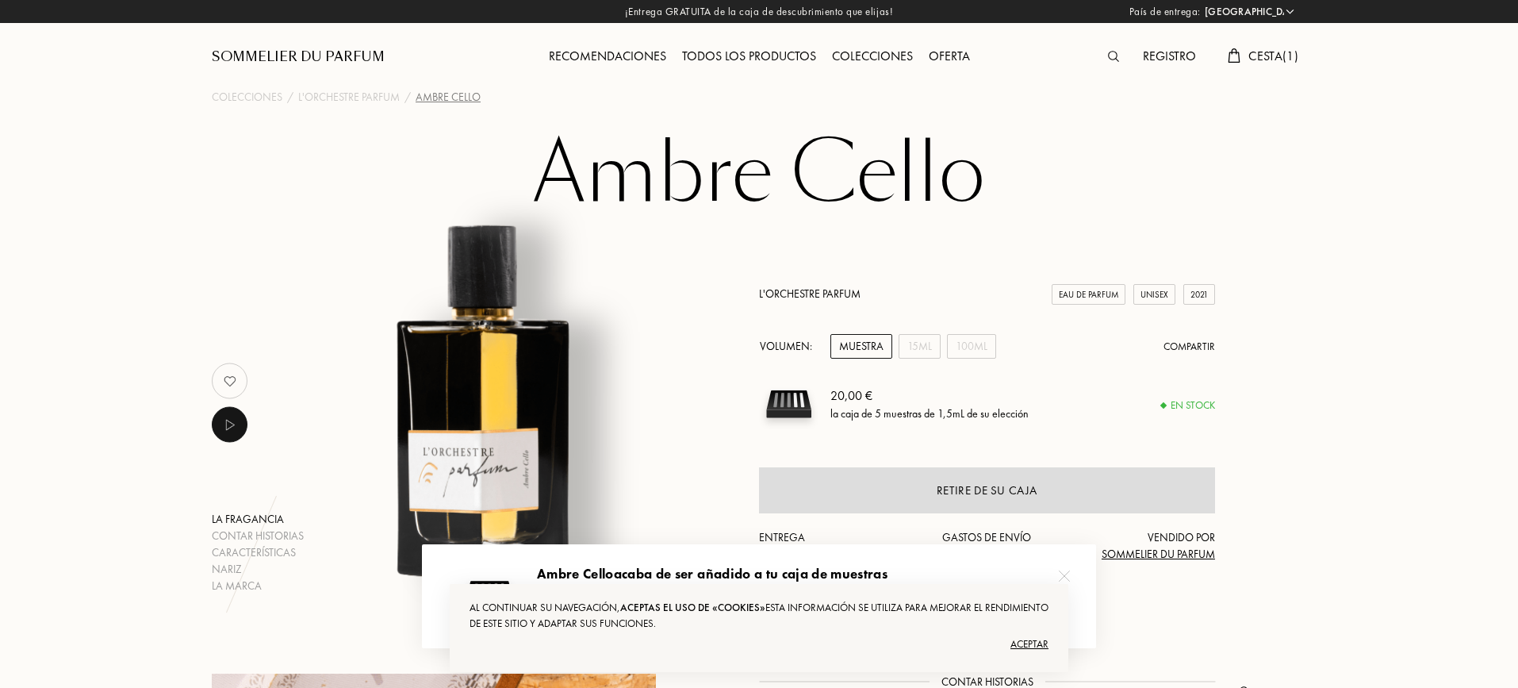
click at [1109, 53] on img at bounding box center [1113, 56] width 11 height 11
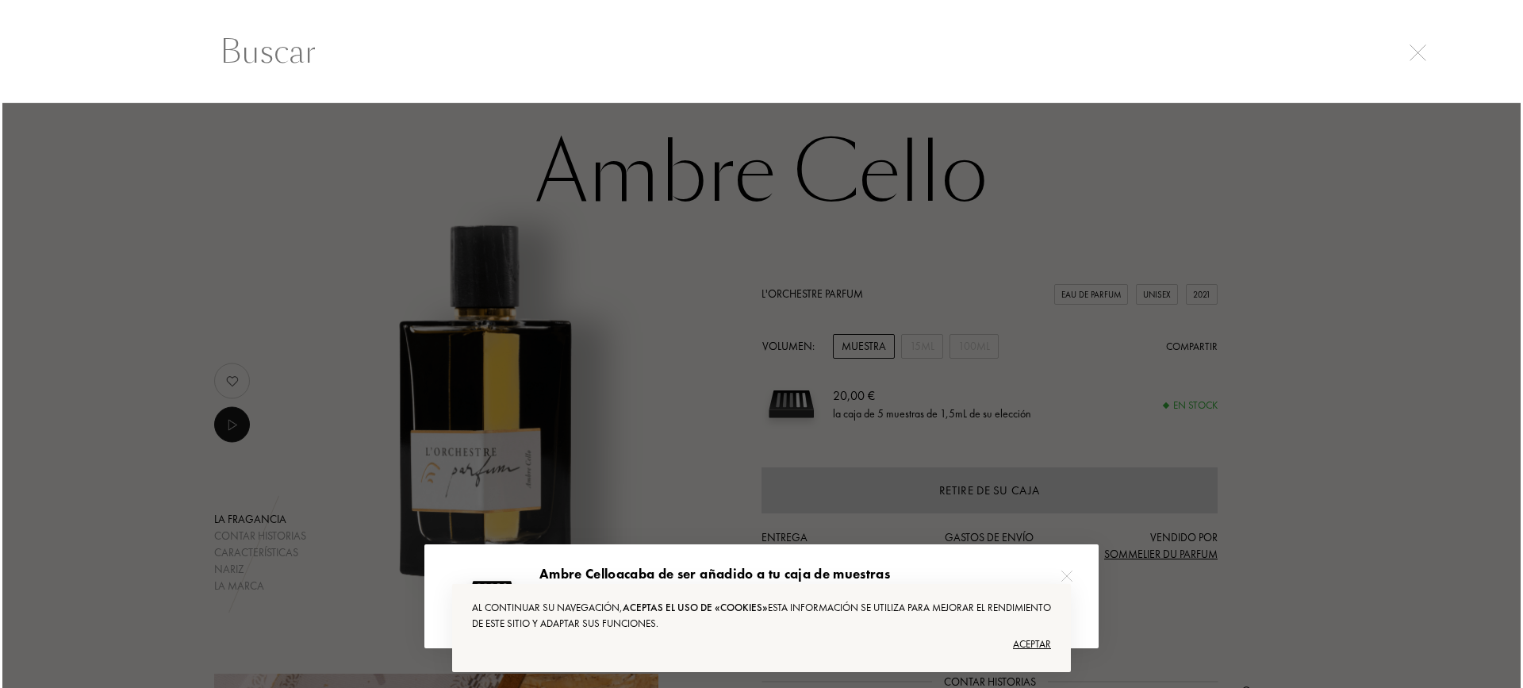
scroll to position [1, 0]
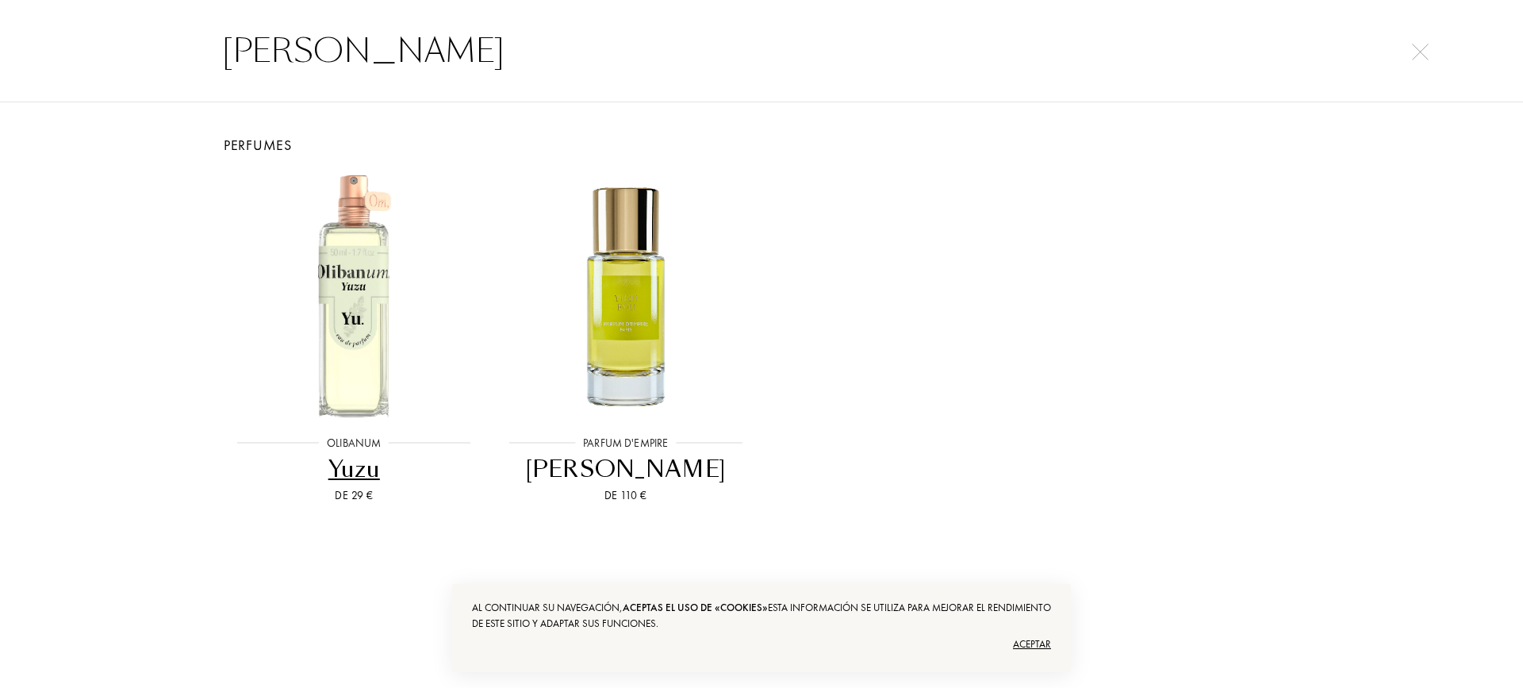
type input "yuz"
click at [361, 466] on div "Yuzu" at bounding box center [353, 469] width 259 height 31
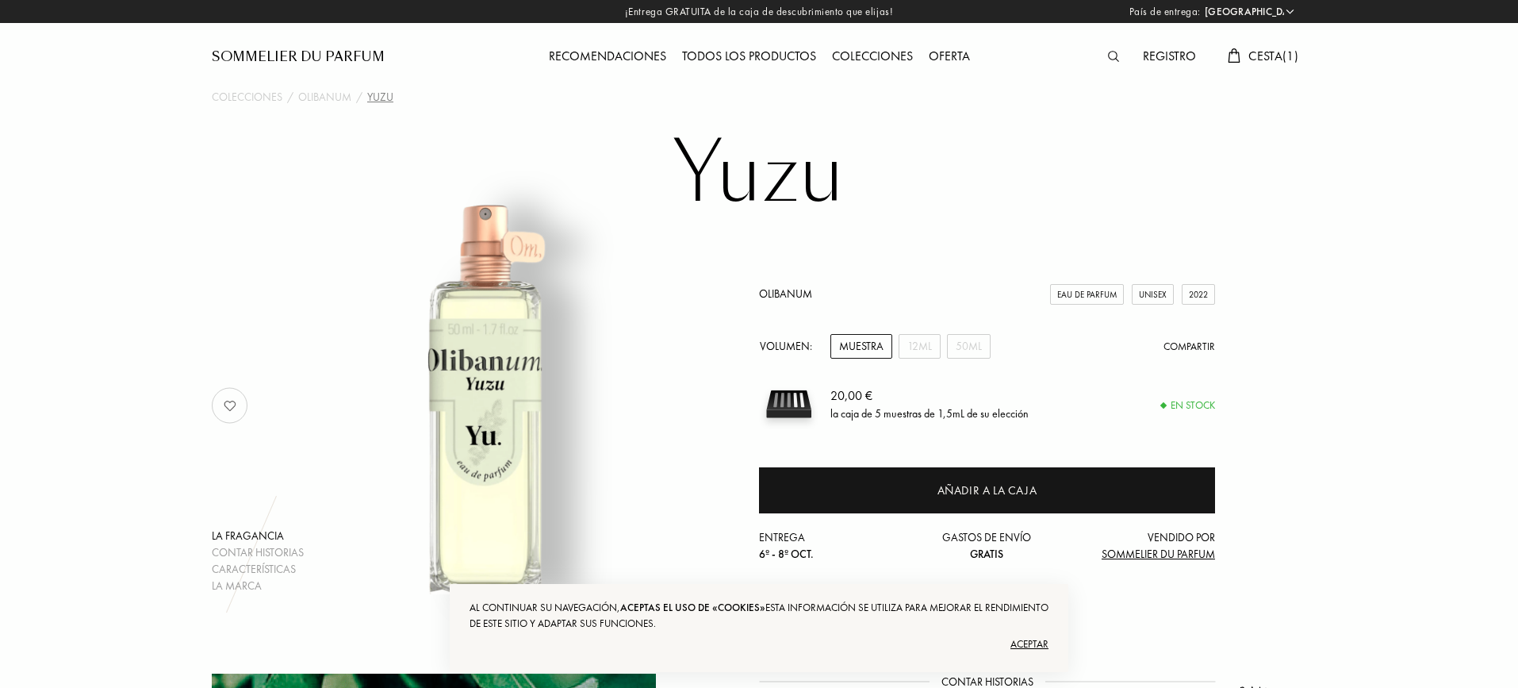
select select "ES"
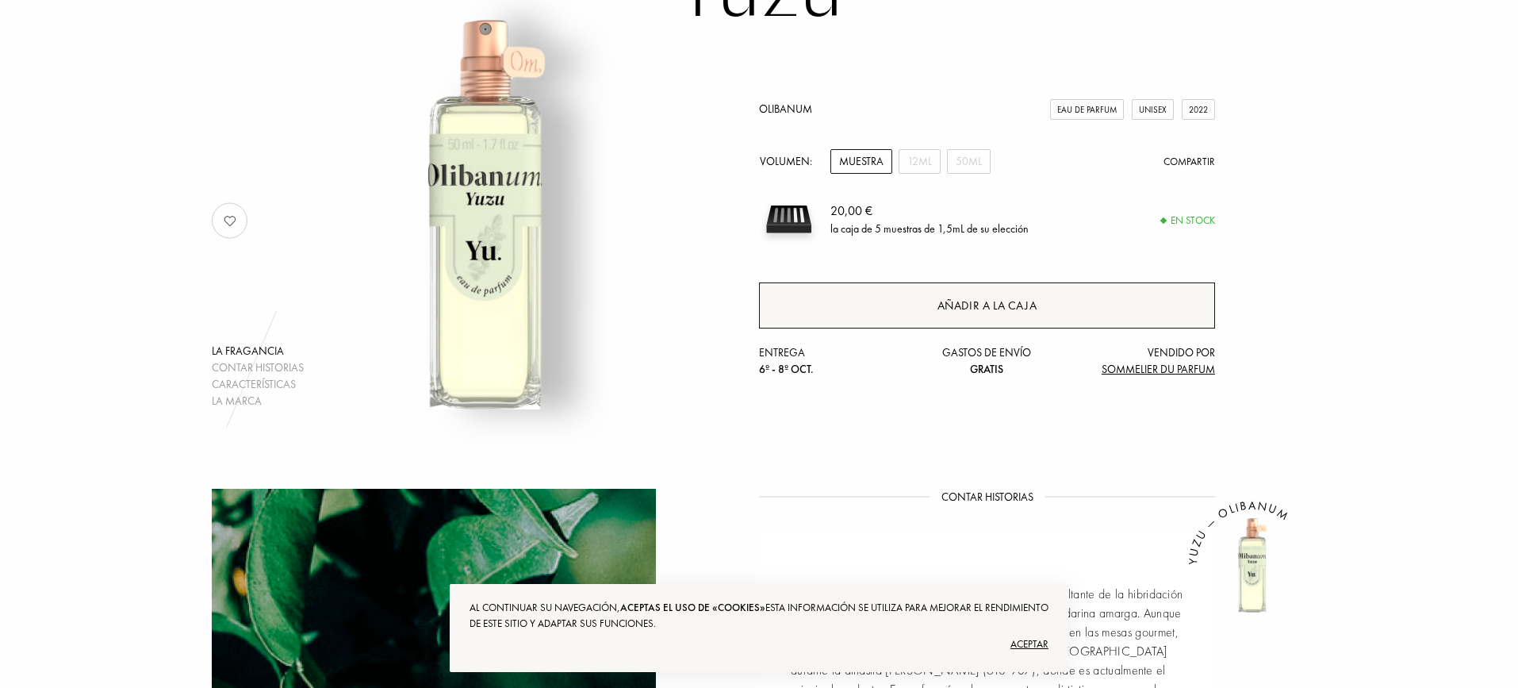
click at [949, 300] on div "Añadir a la caja" at bounding box center [987, 306] width 100 height 18
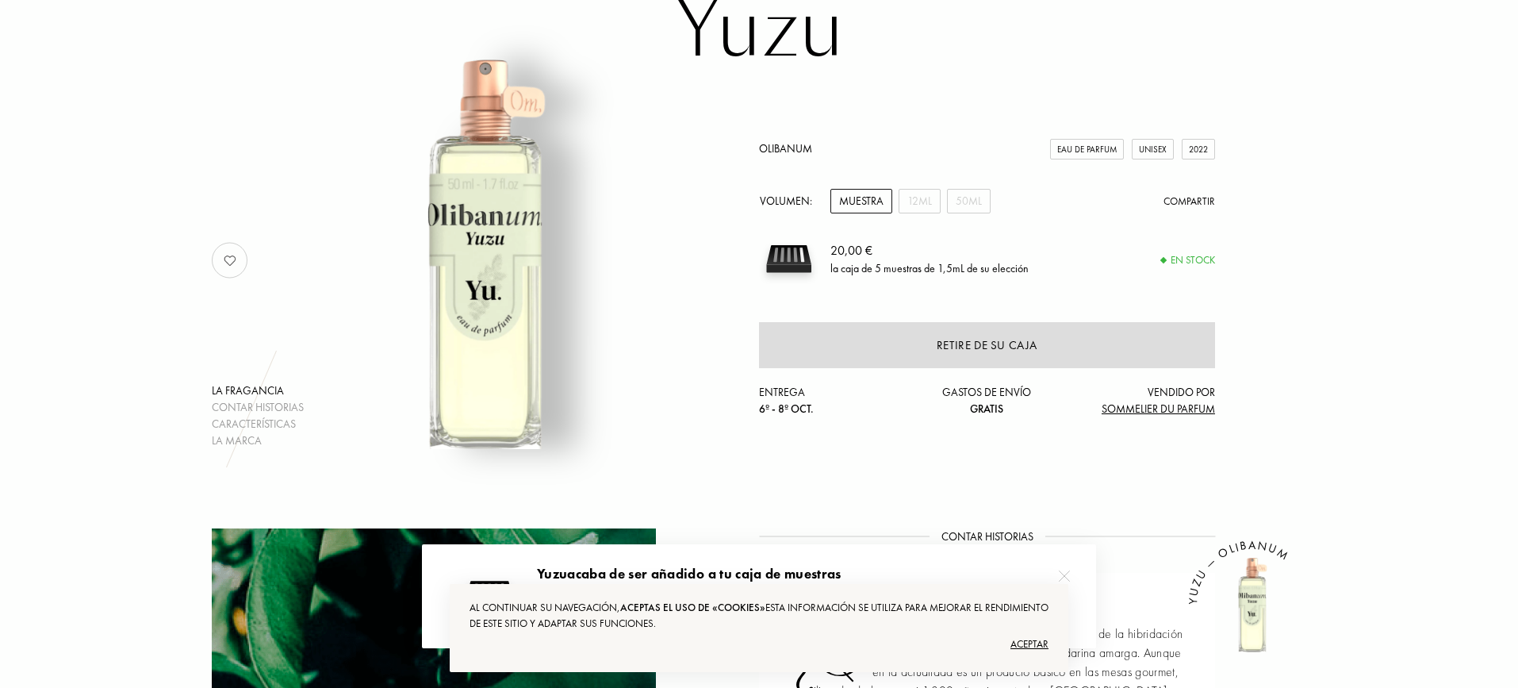
scroll to position [0, 0]
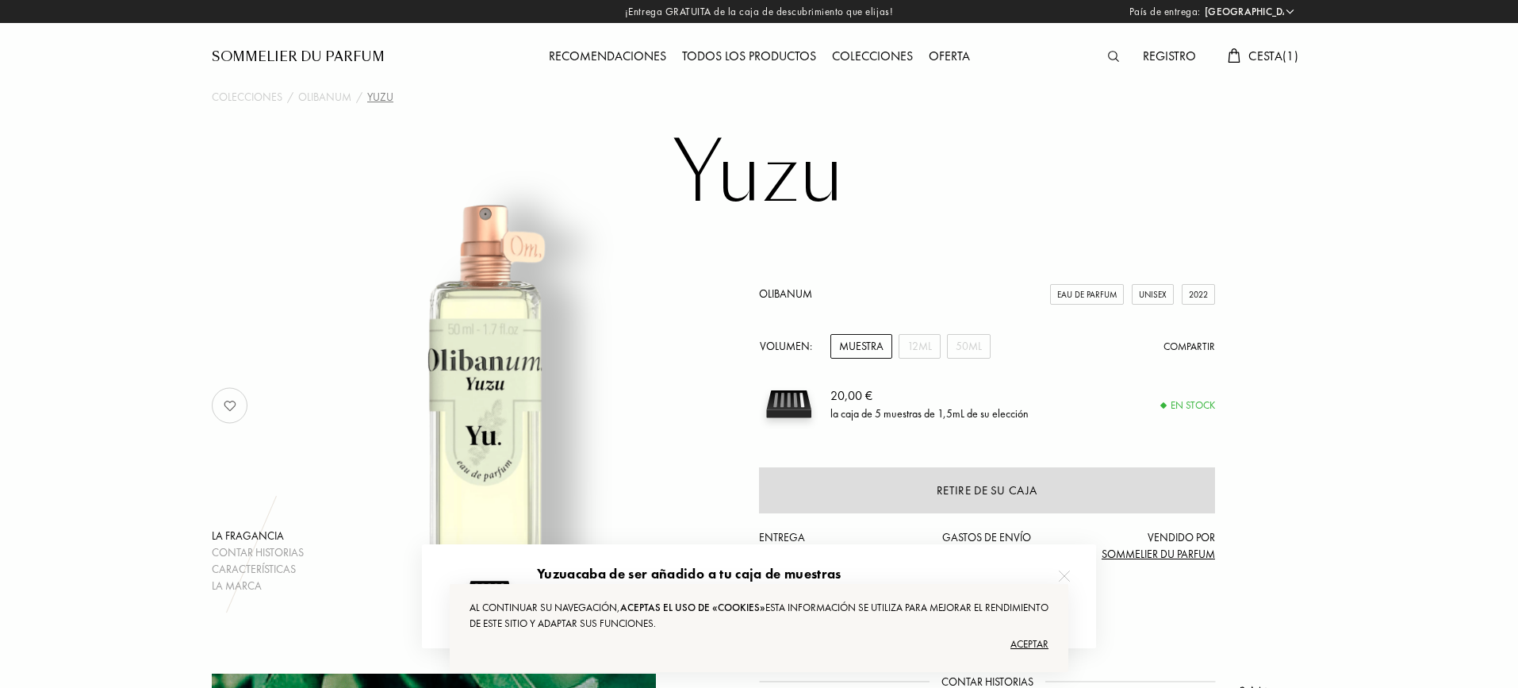
click at [1112, 54] on img at bounding box center [1113, 56] width 11 height 11
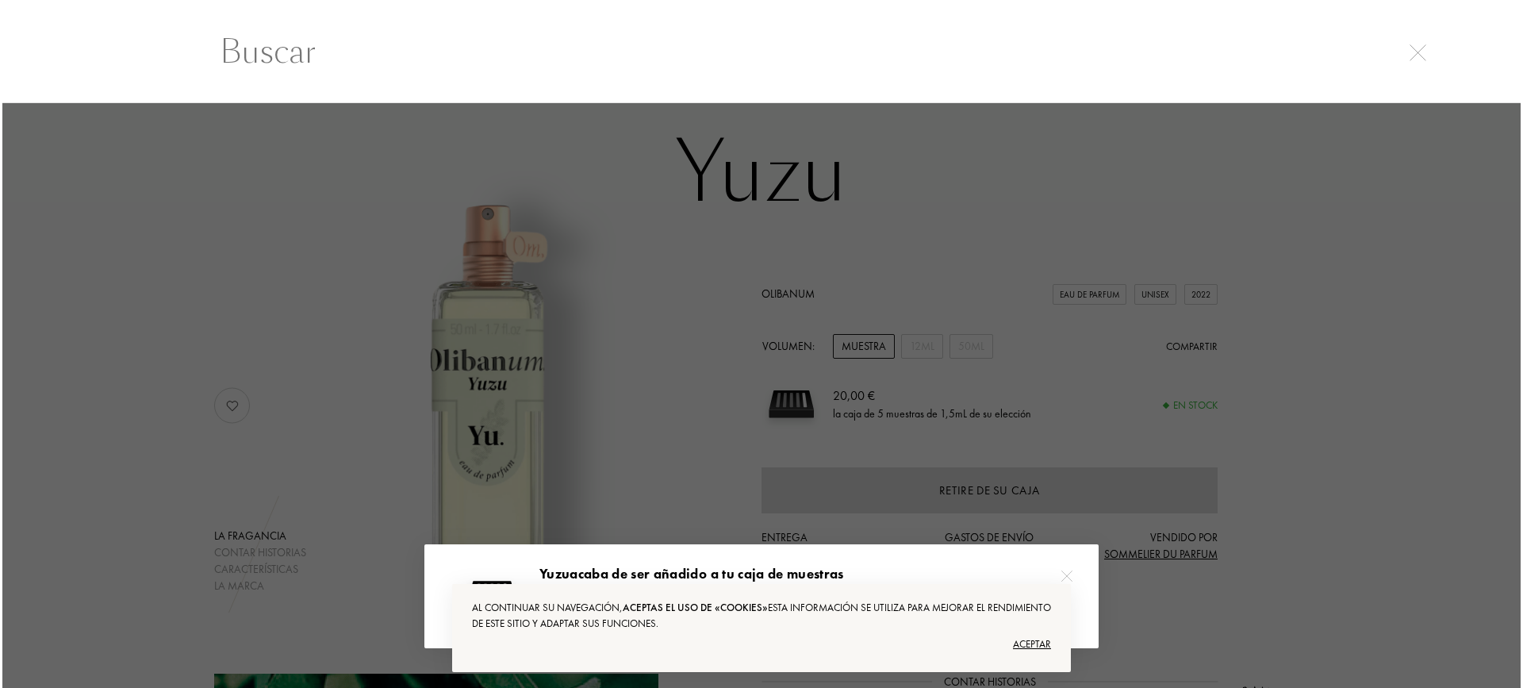
scroll to position [1, 0]
